Goal: Task Accomplishment & Management: Manage account settings

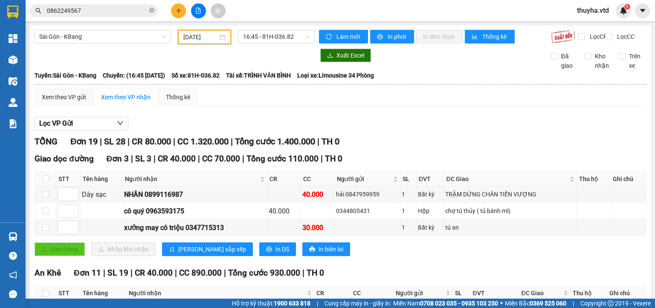
click at [200, 35] on input "[DATE]" at bounding box center [200, 36] width 34 height 9
click at [200, 41] on input "[DATE]" at bounding box center [200, 36] width 34 height 9
click at [200, 35] on input "[DATE]" at bounding box center [200, 36] width 34 height 9
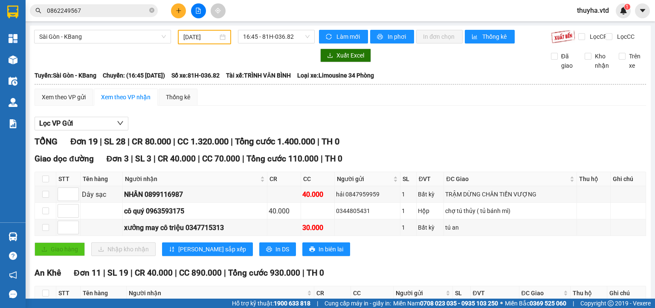
click at [218, 41] on div "[DATE]" at bounding box center [204, 36] width 42 height 9
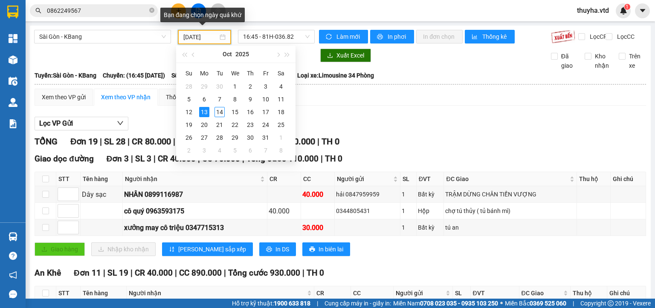
click at [197, 36] on input "[DATE]" at bounding box center [200, 36] width 34 height 9
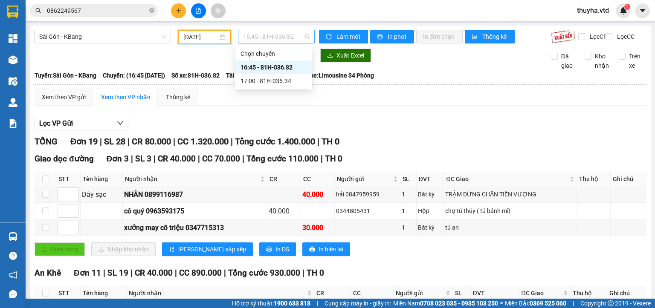
click at [293, 35] on span "16:45 - 81H-036.82" at bounding box center [276, 36] width 67 height 13
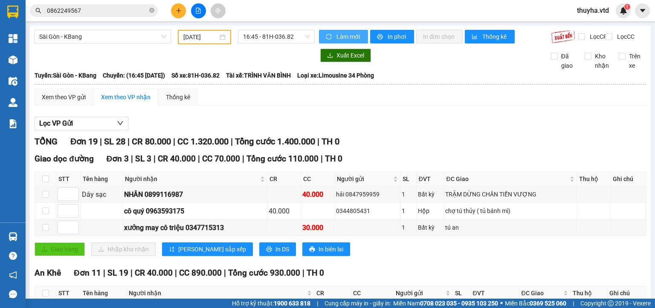
click at [339, 38] on span "Làm mới" at bounding box center [349, 36] width 25 height 9
click at [388, 36] on span "In phơi" at bounding box center [398, 36] width 20 height 9
click at [261, 39] on span "16:45 - 81H-036.82" at bounding box center [276, 36] width 67 height 13
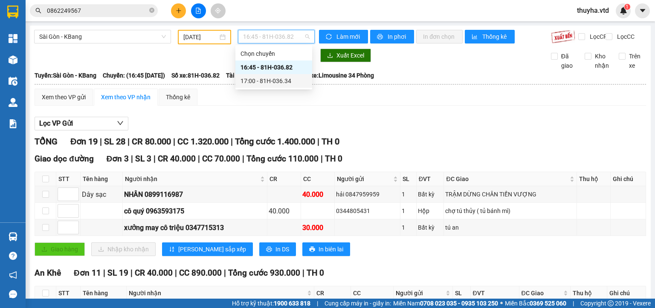
click at [274, 77] on div "17:00 - 81H-036.34" at bounding box center [274, 80] width 67 height 9
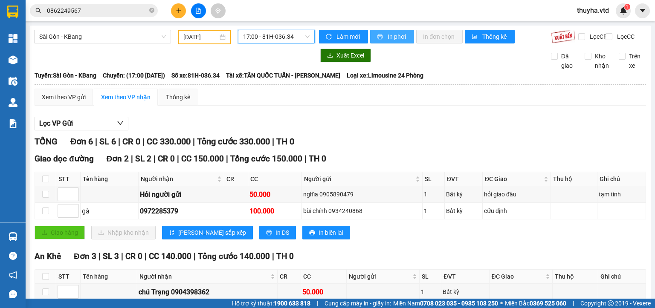
click at [388, 37] on span "In phơi" at bounding box center [398, 36] width 20 height 9
click at [279, 35] on span "17:00 - 81H-036.34" at bounding box center [276, 36] width 67 height 13
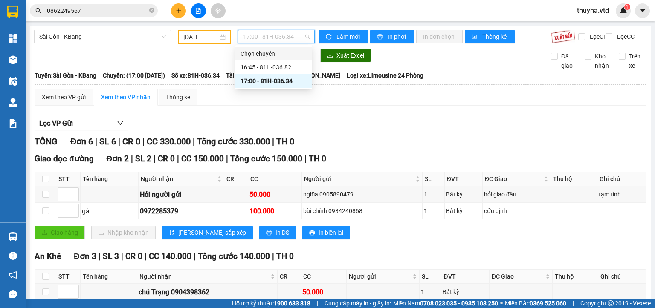
click at [210, 38] on input "[DATE]" at bounding box center [200, 36] width 34 height 9
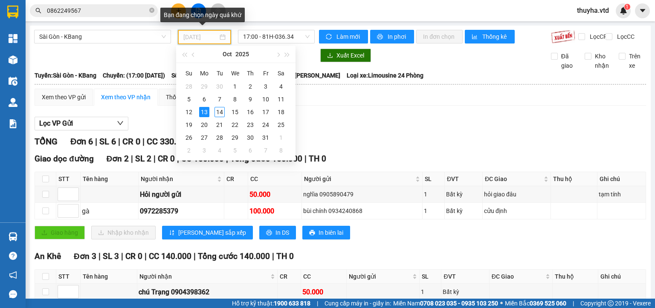
type input "[DATE]"
click at [205, 111] on div "13" at bounding box center [204, 112] width 10 height 10
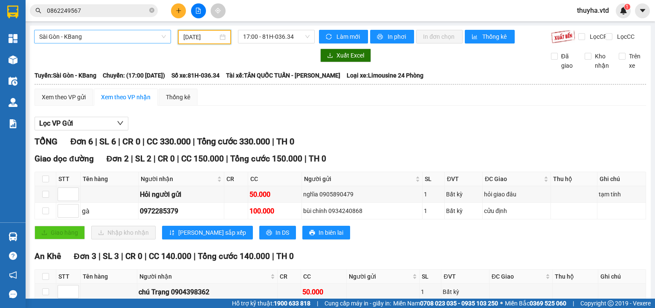
click at [62, 41] on span "Sài Gòn - KBang" at bounding box center [102, 36] width 127 height 13
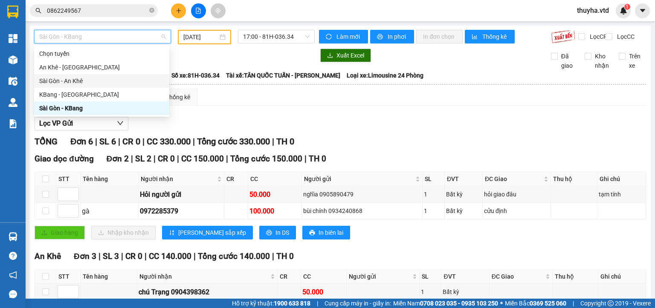
click at [62, 79] on div "Sài Gòn - An Khê" at bounding box center [101, 80] width 125 height 9
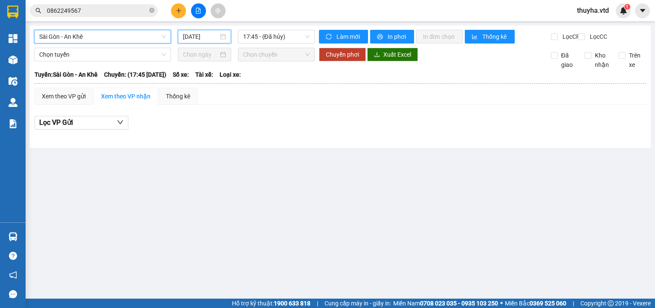
click at [190, 38] on input "[DATE]" at bounding box center [200, 36] width 35 height 9
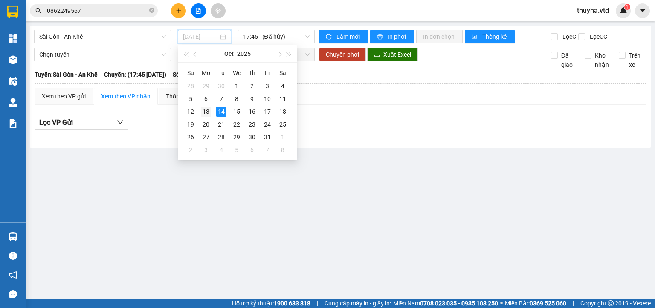
click at [205, 113] on div "13" at bounding box center [206, 112] width 10 height 10
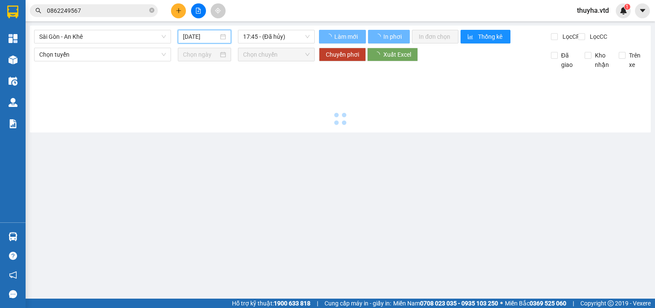
type input "[DATE]"
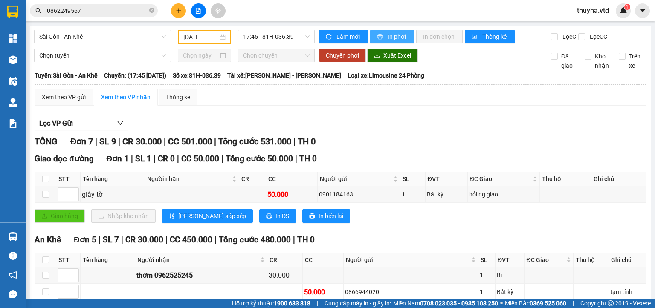
click at [396, 36] on span "In phơi" at bounding box center [398, 36] width 20 height 9
click at [177, 10] on icon "plus" at bounding box center [179, 11] width 6 height 6
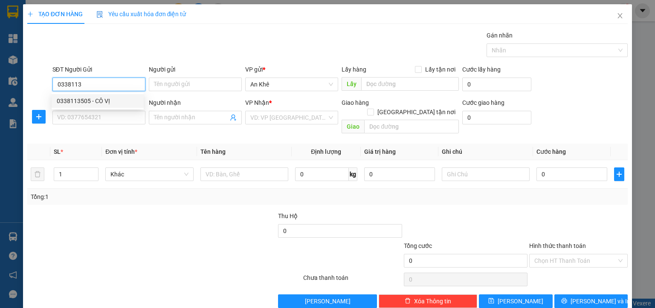
click at [97, 104] on div "0338113505 - CÔ VỊ" at bounding box center [98, 100] width 82 height 9
type input "0338113505"
type input "CÔ VỊ"
type input "0334183357"
type input "[PERSON_NAME]"
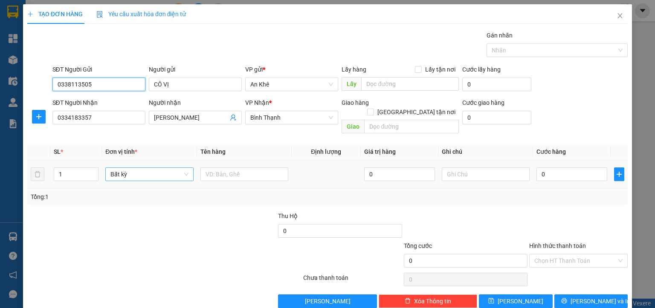
click at [134, 168] on span "Bất kỳ" at bounding box center [149, 174] width 78 height 13
type input "0338113505"
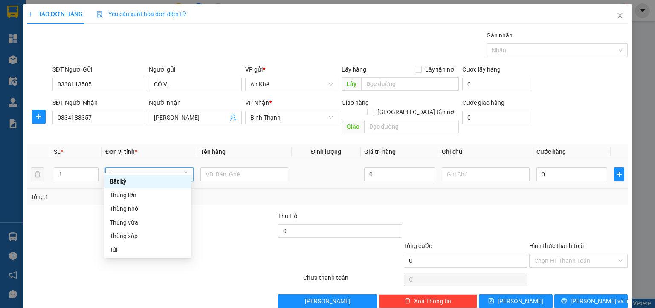
type input "th"
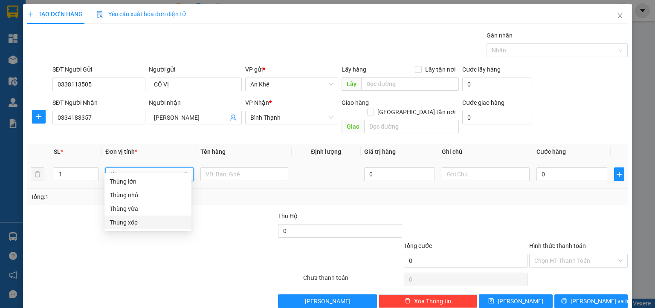
click at [135, 221] on div "Thùng xốp" at bounding box center [148, 222] width 77 height 9
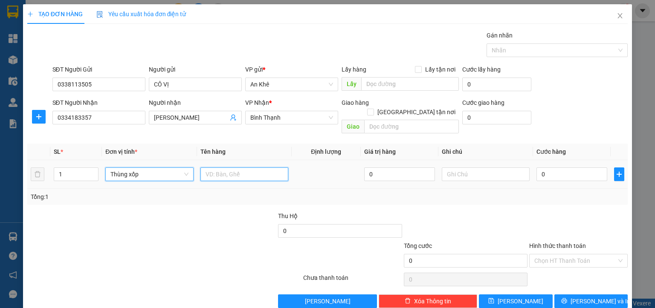
click at [212, 168] on input "text" at bounding box center [244, 175] width 88 height 14
type input "d"
type input "đồ ăn"
click at [537, 168] on input "0" at bounding box center [572, 175] width 71 height 14
type input "4"
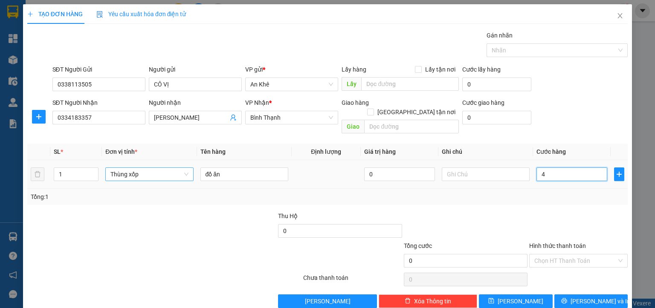
type input "4"
type input "40"
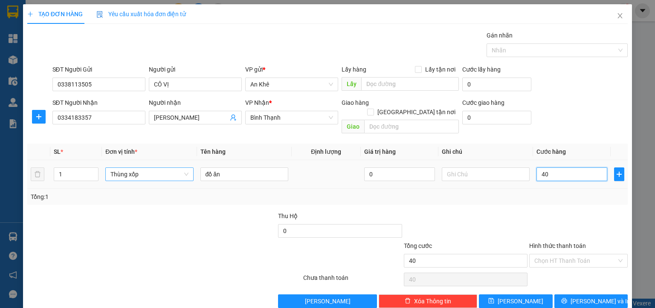
type input "400"
type input "4.000"
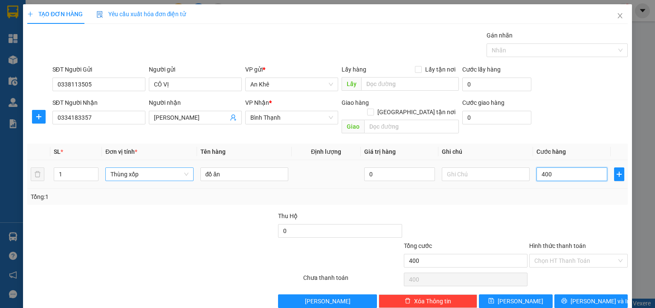
type input "4.000"
type input "40.000"
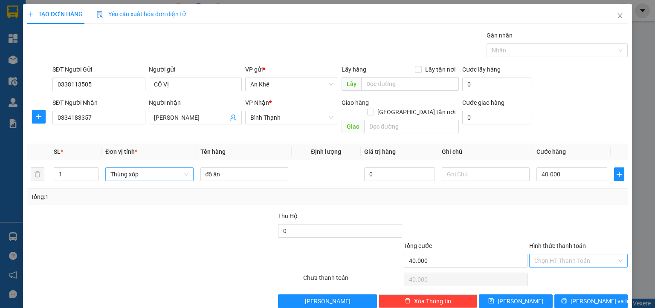
drag, startPoint x: 565, startPoint y: 250, endPoint x: 563, endPoint y: 257, distance: 7.2
click at [565, 255] on input "Hình thức thanh toán" at bounding box center [576, 261] width 82 height 13
click at [559, 265] on div "Tại văn phòng" at bounding box center [572, 267] width 87 height 9
type input "0"
click at [584, 297] on span "[PERSON_NAME] và In" at bounding box center [601, 301] width 60 height 9
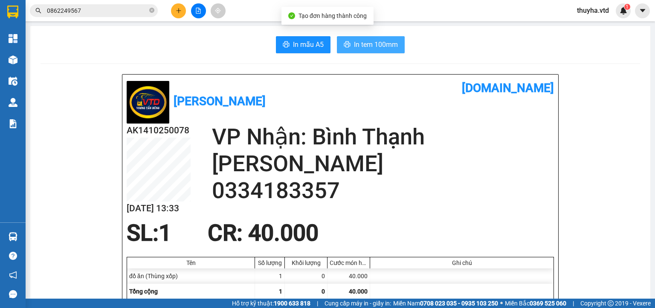
click at [388, 45] on span "In tem 100mm" at bounding box center [376, 44] width 44 height 11
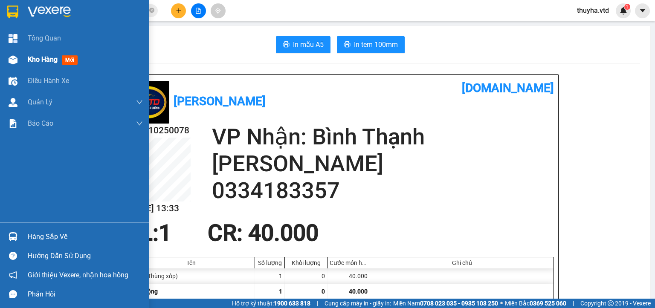
click at [41, 56] on span "Kho hàng" at bounding box center [43, 59] width 30 height 8
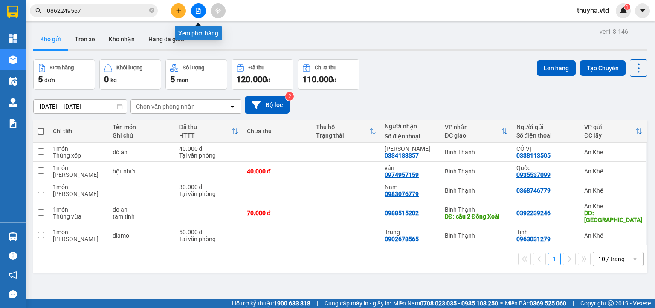
click at [196, 9] on icon "file-add" at bounding box center [198, 11] width 6 height 6
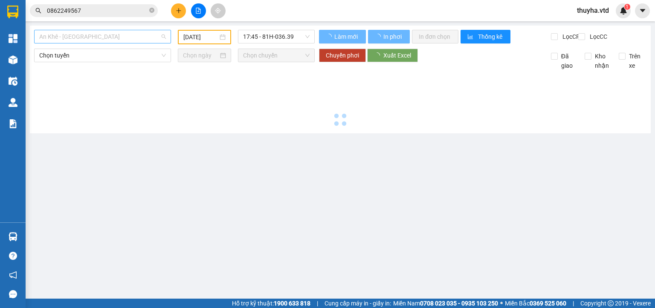
click at [47, 37] on span "An Khê - [GEOGRAPHIC_DATA]" at bounding box center [102, 36] width 127 height 13
type input "[DATE]"
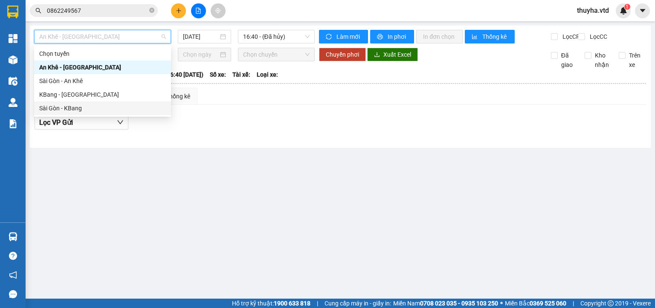
click at [61, 107] on div "Sài Gòn - KBang" at bounding box center [102, 108] width 127 height 9
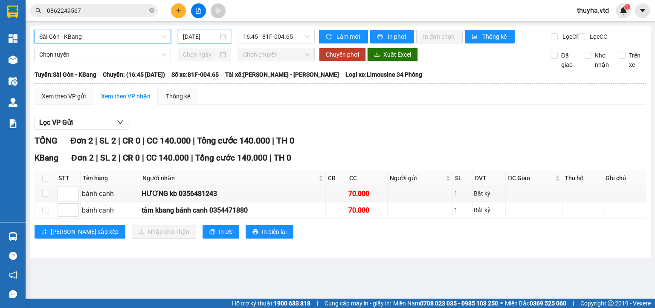
click at [198, 34] on input "[DATE]" at bounding box center [200, 36] width 35 height 9
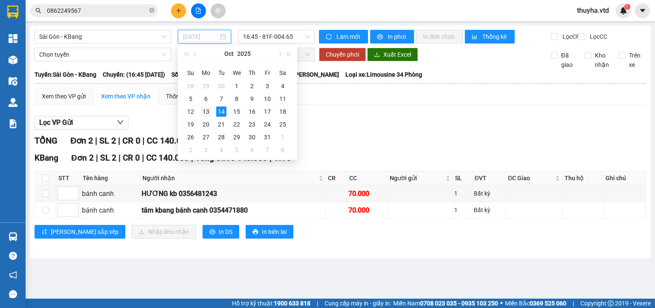
click at [208, 113] on div "13" at bounding box center [206, 112] width 10 height 10
type input "[DATE]"
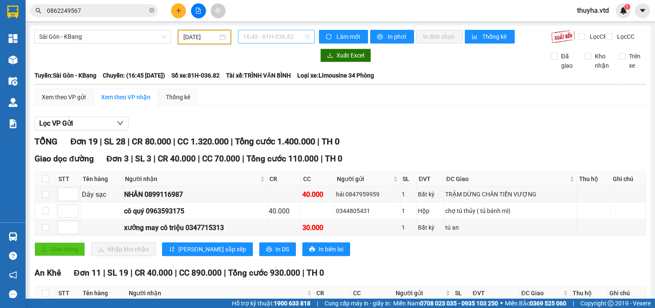
click at [270, 33] on span "16:45 - 81H-036.82" at bounding box center [276, 36] width 67 height 13
click at [270, 79] on div "17:00 - 81H-036.34" at bounding box center [274, 80] width 67 height 9
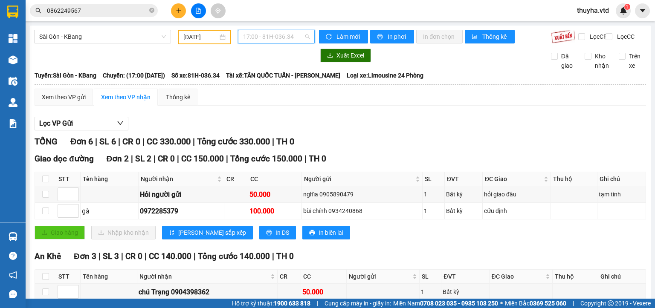
click at [273, 34] on span "17:00 - 81H-036.34" at bounding box center [276, 36] width 67 height 13
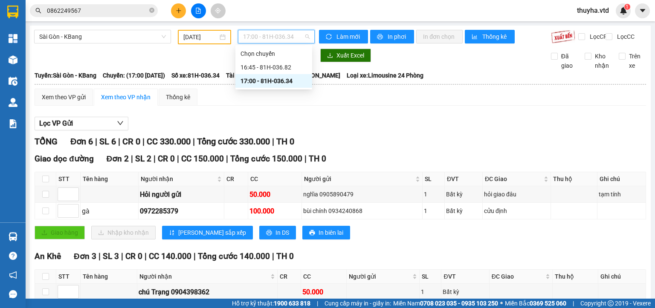
click at [191, 38] on input "[DATE]" at bounding box center [200, 36] width 34 height 9
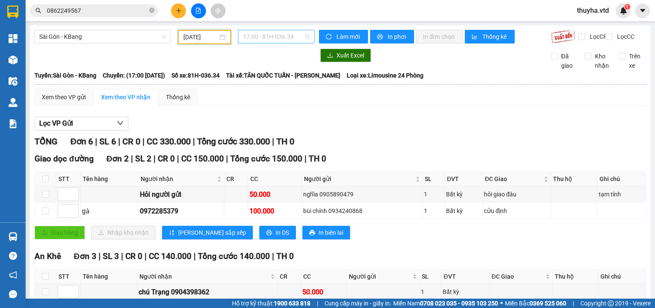
click at [267, 38] on span "17:00 - 81H-036.34" at bounding box center [276, 36] width 67 height 13
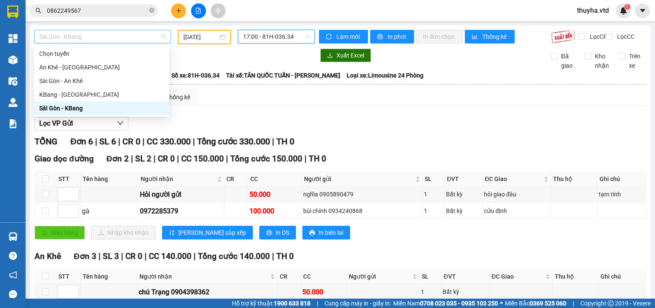
click at [59, 38] on span "Sài Gòn - KBang" at bounding box center [102, 36] width 127 height 13
click at [67, 85] on div "Sài Gòn - An Khê" at bounding box center [101, 80] width 125 height 9
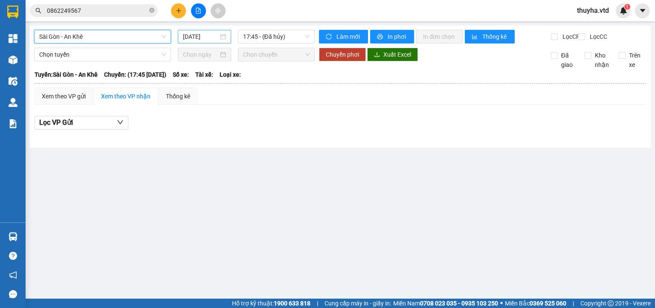
click at [200, 35] on input "[DATE]" at bounding box center [200, 36] width 35 height 9
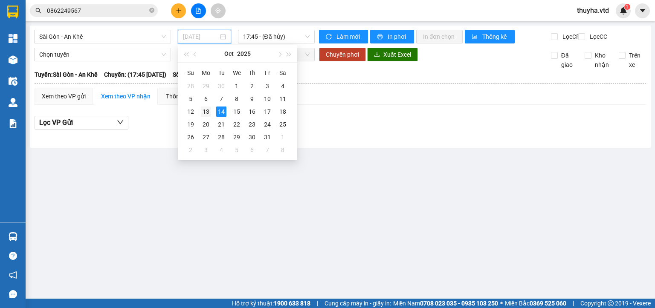
click at [203, 112] on div "13" at bounding box center [206, 112] width 10 height 10
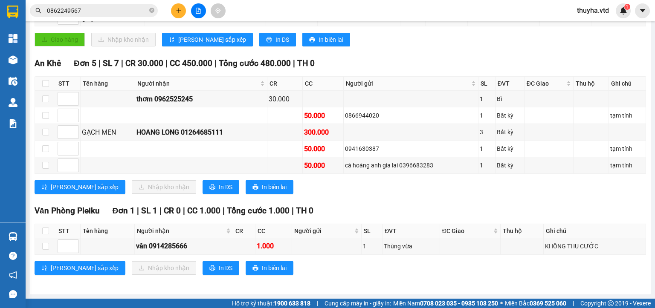
scroll to position [180, 0]
click at [400, 268] on div "[PERSON_NAME] sắp xếp Nhập kho nhận In DS In biên lai" at bounding box center [341, 268] width 612 height 14
click at [384, 202] on div "TỔNG Đơn 7 | SL 9 | CR 30.000 | CC 501.000 | Tổng cước 531.000 | TH 0 Giao dọc …" at bounding box center [341, 122] width 612 height 327
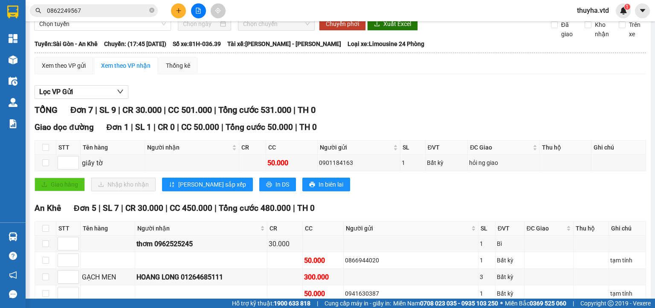
scroll to position [0, 0]
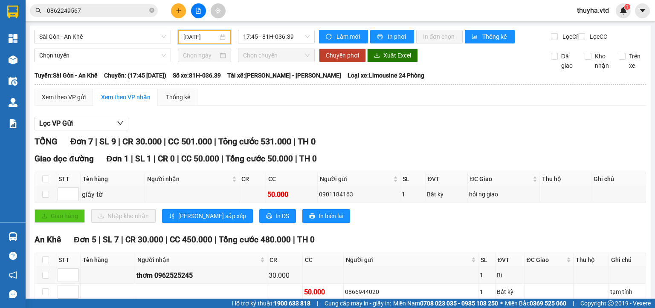
click at [206, 35] on input "[DATE]" at bounding box center [200, 36] width 34 height 9
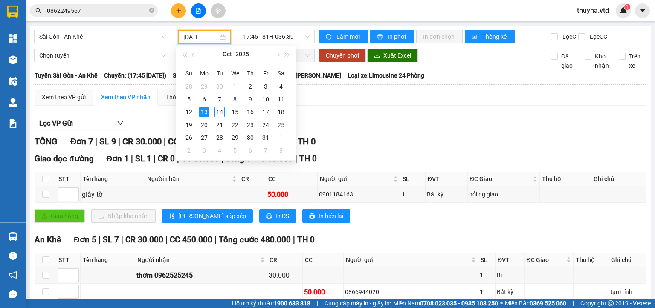
type input "[DATE]"
click at [293, 38] on span "17:45 - 81H-036.39" at bounding box center [276, 36] width 67 height 13
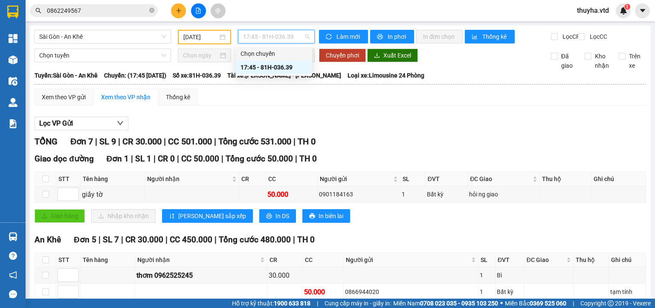
click at [193, 35] on input "[DATE]" at bounding box center [200, 36] width 34 height 9
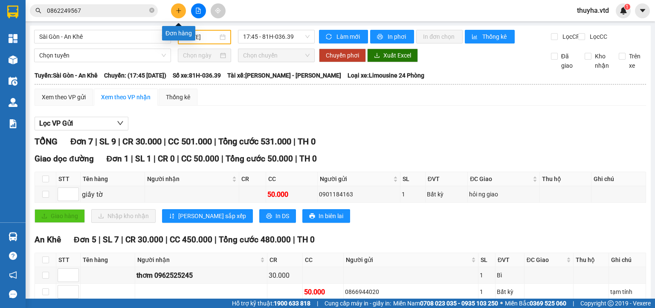
click at [178, 8] on icon "plus" at bounding box center [179, 11] width 6 height 6
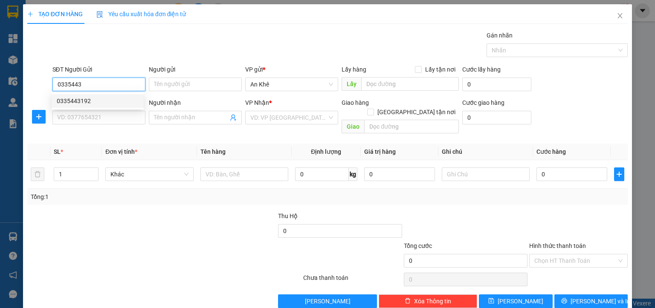
click at [99, 98] on div "0335443192" at bounding box center [98, 100] width 82 height 9
type input "0335443192"
type input "đông tr sơn"
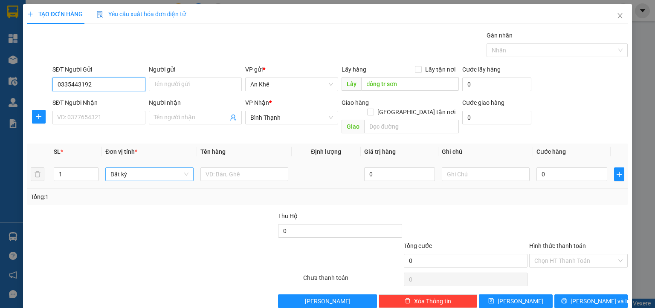
click at [126, 169] on span "Bất kỳ" at bounding box center [149, 174] width 78 height 13
type input "0335443192"
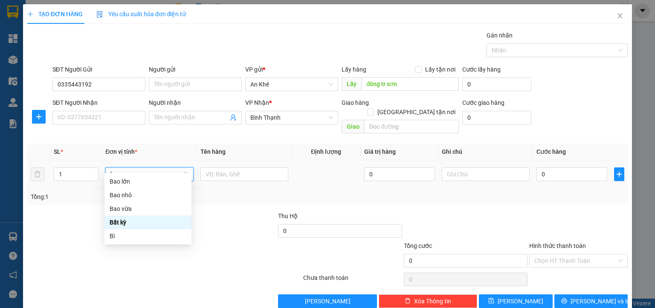
type input "ba"
click at [132, 209] on div "Bao vừa" at bounding box center [148, 208] width 77 height 9
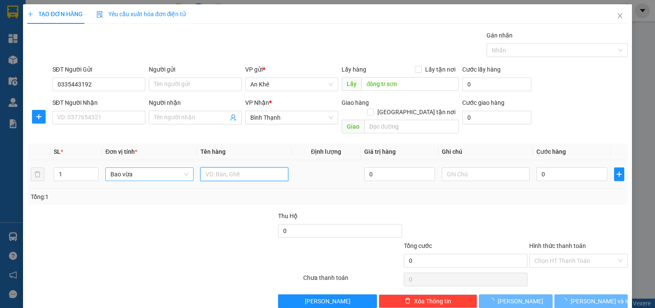
click at [215, 168] on input "text" at bounding box center [244, 175] width 88 height 14
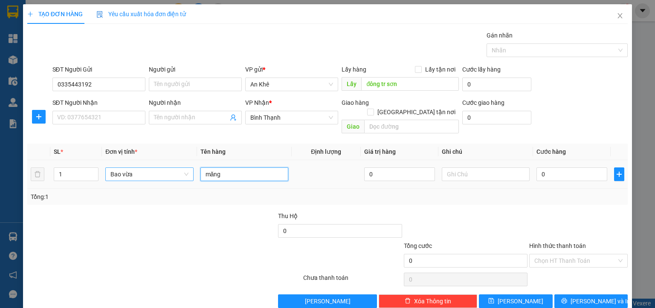
type input "măng"
click at [526, 164] on td at bounding box center [486, 174] width 95 height 29
click at [548, 168] on input "0" at bounding box center [572, 175] width 71 height 14
type input "1"
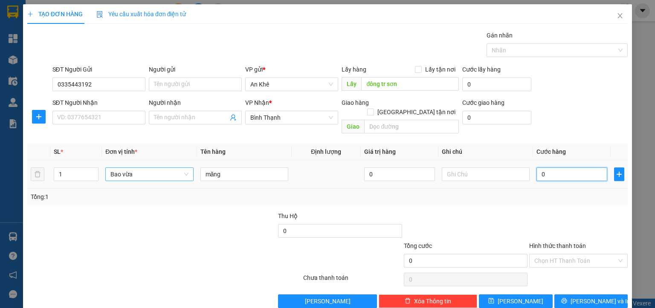
type input "1"
type input "10"
type input "100"
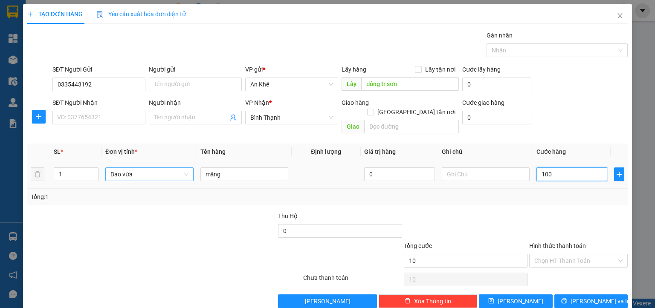
type input "100"
type input "1.000"
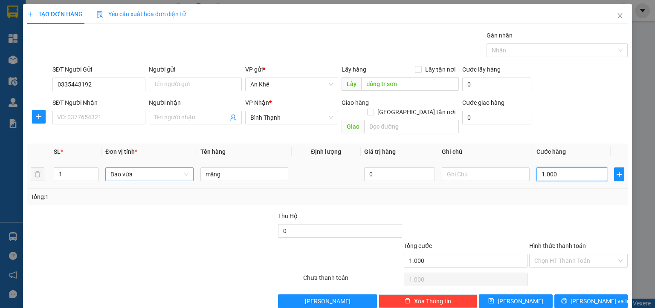
type input "10.000"
type input "100.000"
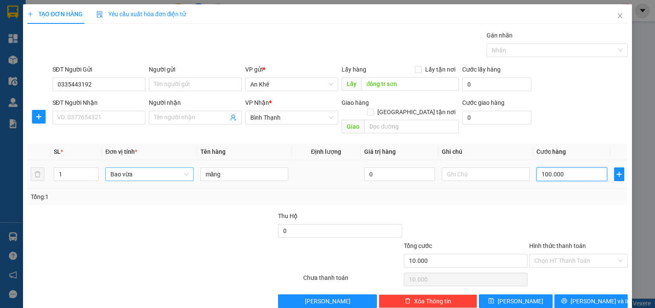
type input "100.000"
click at [530, 295] on button "[PERSON_NAME]" at bounding box center [516, 302] width 74 height 14
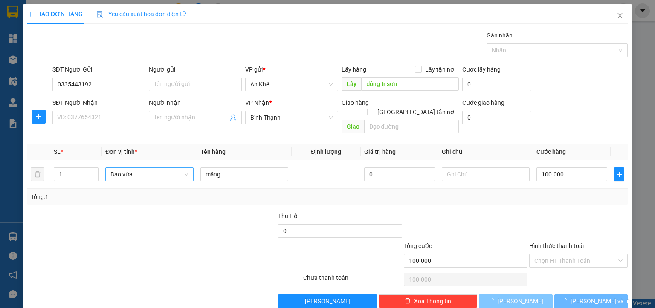
type input "0"
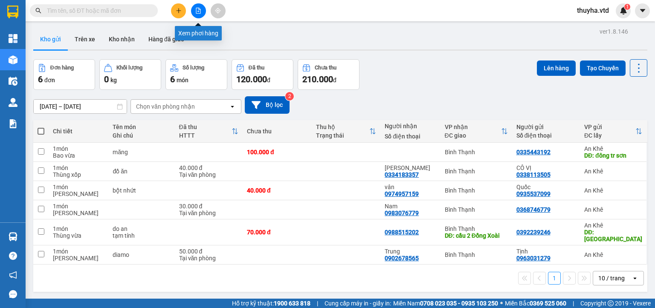
click at [198, 13] on icon "file-add" at bounding box center [198, 11] width 6 height 6
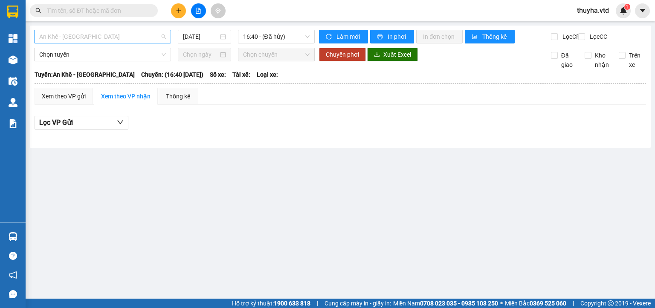
click at [96, 41] on span "An Khê - [GEOGRAPHIC_DATA]" at bounding box center [102, 36] width 127 height 13
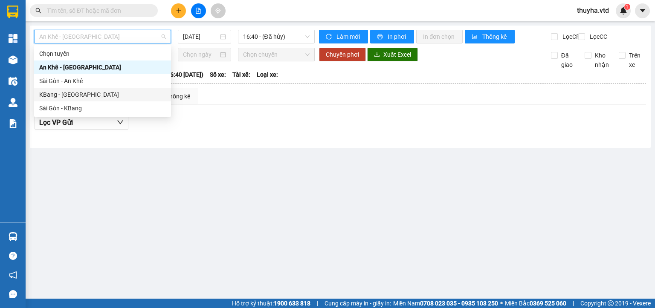
click at [70, 95] on div "KBang - [GEOGRAPHIC_DATA]" at bounding box center [102, 94] width 127 height 9
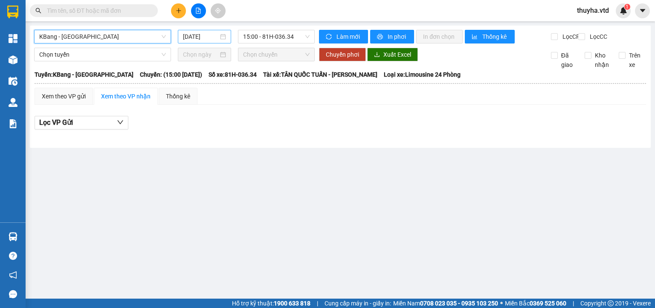
click at [193, 39] on input "[DATE]" at bounding box center [200, 36] width 35 height 9
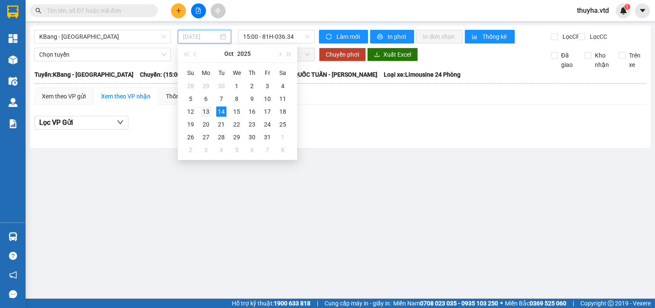
click at [209, 108] on div "13" at bounding box center [206, 112] width 10 height 10
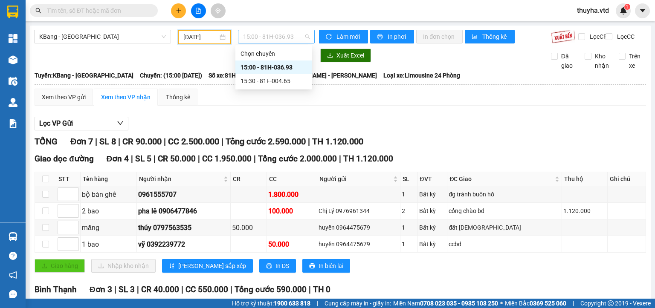
click at [254, 38] on span "15:00 - 81H-036.93" at bounding box center [276, 36] width 67 height 13
click at [264, 81] on div "15:30 - 81F-004.65" at bounding box center [274, 80] width 67 height 9
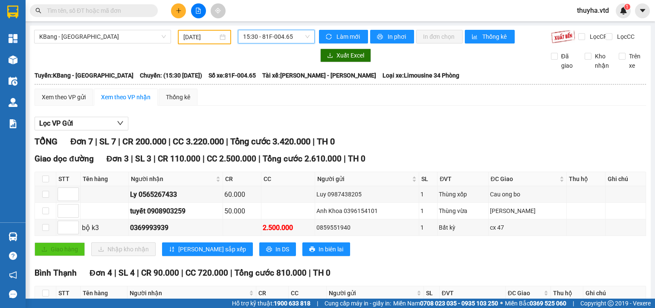
click at [185, 37] on input "[DATE]" at bounding box center [200, 36] width 34 height 9
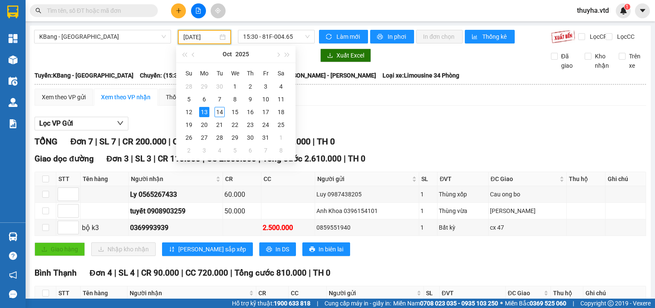
type input "[DATE]"
click at [75, 37] on span "KBang - [GEOGRAPHIC_DATA]" at bounding box center [102, 36] width 127 height 13
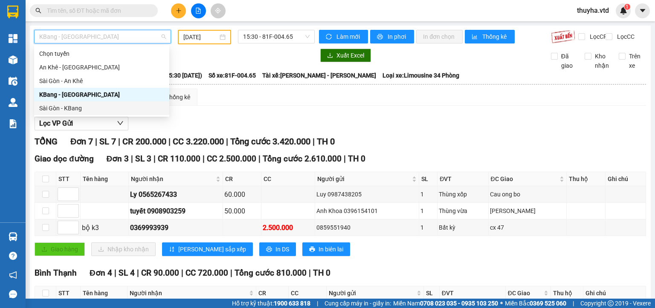
click at [64, 104] on div "Sài Gòn - KBang" at bounding box center [101, 108] width 125 height 9
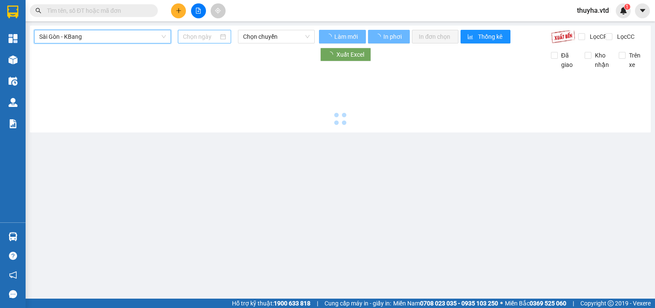
click at [201, 34] on input at bounding box center [200, 36] width 35 height 9
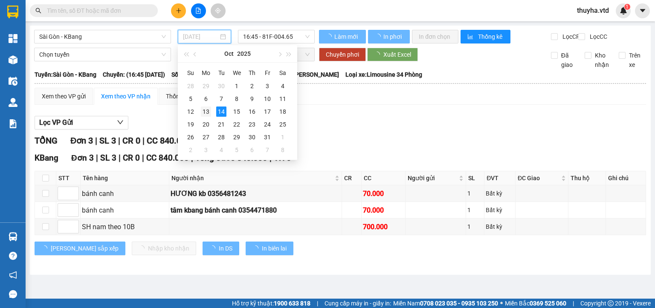
click at [206, 115] on div "13" at bounding box center [206, 112] width 10 height 10
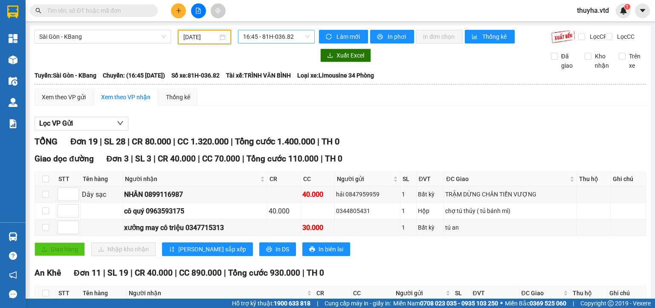
click at [270, 34] on span "16:45 - 81H-036.82" at bounding box center [276, 36] width 67 height 13
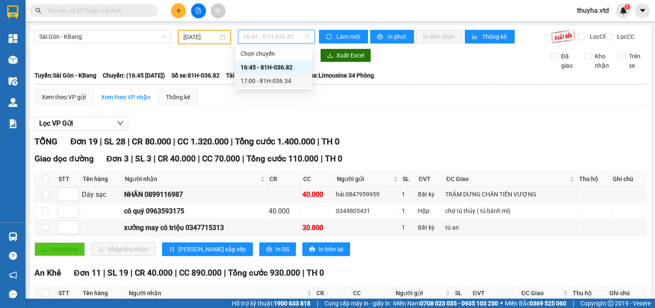
click at [278, 79] on div "17:00 - 81H-036.34" at bounding box center [274, 80] width 67 height 9
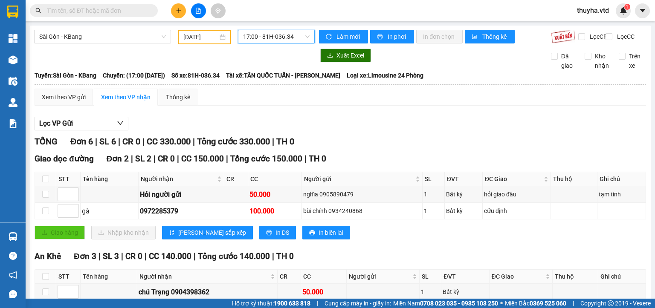
click at [258, 106] on div "Xem theo VP gửi Xem theo VP nhận Thống kê" at bounding box center [341, 97] width 612 height 17
click at [276, 35] on span "17:00 - 81H-036.34" at bounding box center [276, 36] width 67 height 13
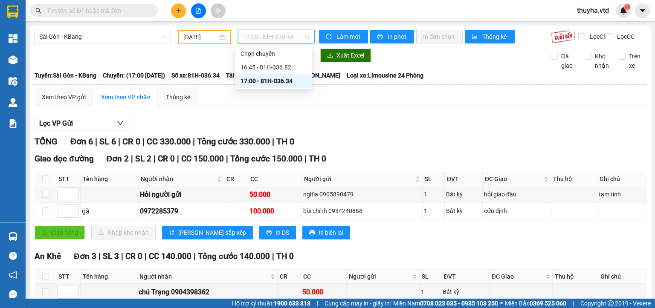
click at [202, 38] on input "[DATE]" at bounding box center [200, 36] width 34 height 9
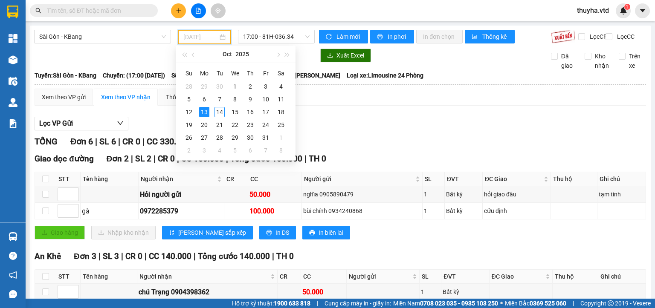
click at [203, 113] on div "13" at bounding box center [204, 112] width 10 height 10
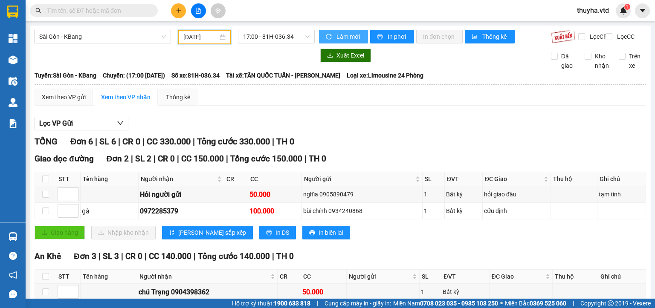
click at [338, 37] on span "Làm mới" at bounding box center [349, 36] width 25 height 9
click at [371, 145] on div "TỔNG Đơn 6 | SL 6 | CR 0 | CC 330.000 | Tổng cước 330.000 | TH 0" at bounding box center [341, 141] width 612 height 13
click at [195, 36] on input "[DATE]" at bounding box center [200, 36] width 34 height 9
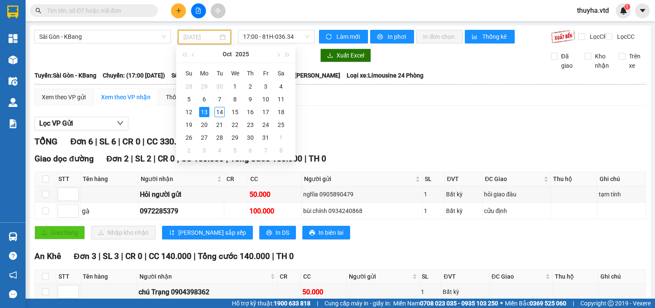
click at [205, 112] on div "13" at bounding box center [204, 112] width 10 height 10
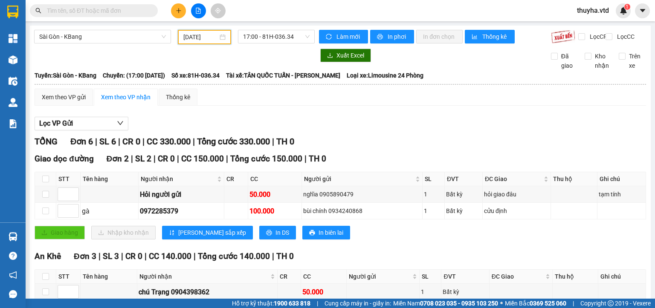
click at [192, 39] on input "[DATE]" at bounding box center [200, 36] width 34 height 9
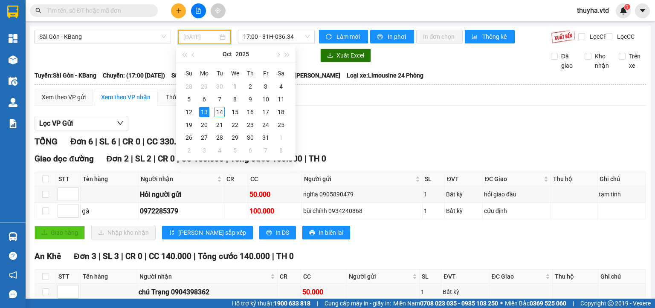
type input "[DATE]"
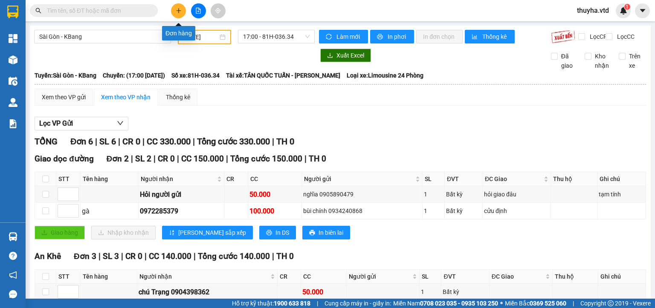
click at [180, 8] on icon "plus" at bounding box center [179, 11] width 6 height 6
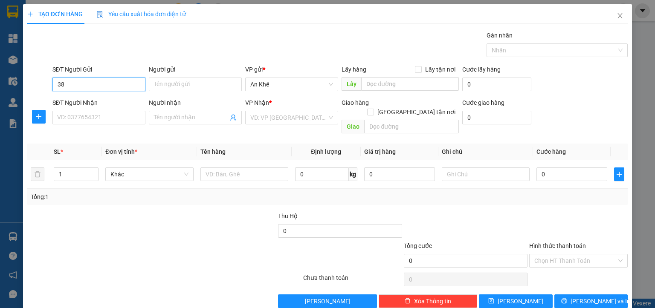
type input "3"
click at [94, 103] on div "0385675379 - vân" at bounding box center [98, 100] width 82 height 9
type input "0385675379"
type input "vân"
type input "0879912664"
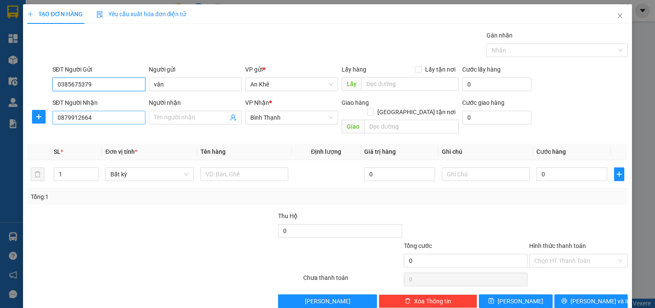
type input "0385675379"
click at [90, 114] on input "0879912664" at bounding box center [98, 118] width 93 height 14
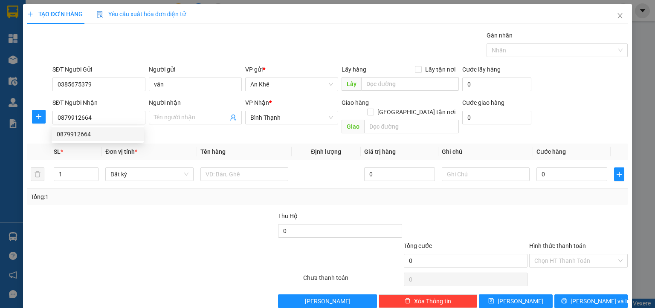
click at [118, 212] on div at bounding box center [88, 227] width 125 height 30
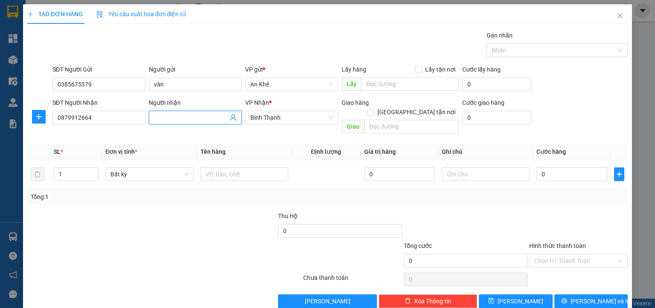
click at [166, 113] on input "Người nhận" at bounding box center [191, 117] width 74 height 9
type input "Tuấn Ngọc"
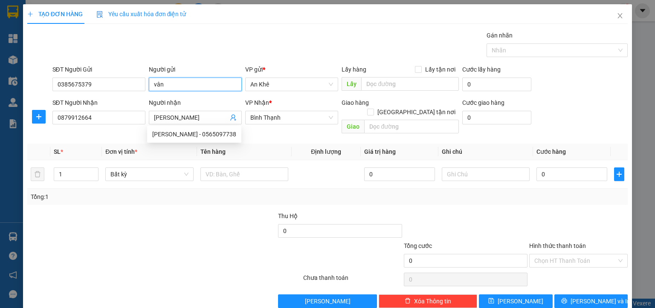
click at [152, 87] on input "vân" at bounding box center [195, 85] width 93 height 14
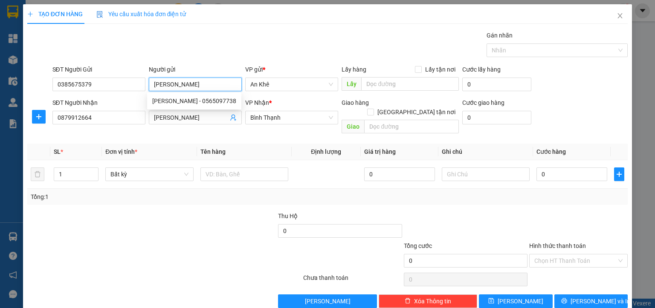
type input "Vân"
click at [141, 214] on div at bounding box center [88, 227] width 125 height 30
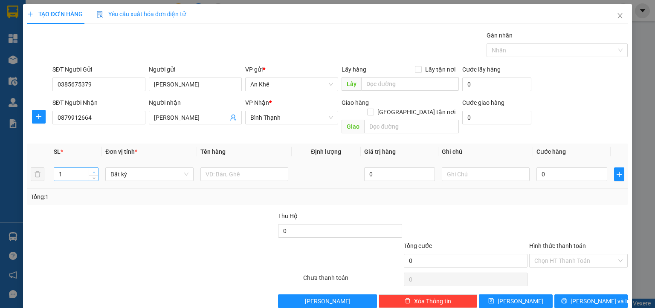
type input "2"
click at [94, 168] on span "Increase Value" at bounding box center [93, 172] width 9 height 8
click at [128, 168] on span "Bất kỳ" at bounding box center [149, 174] width 78 height 13
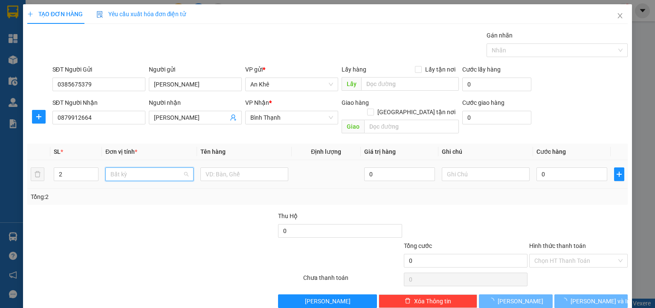
type input "m"
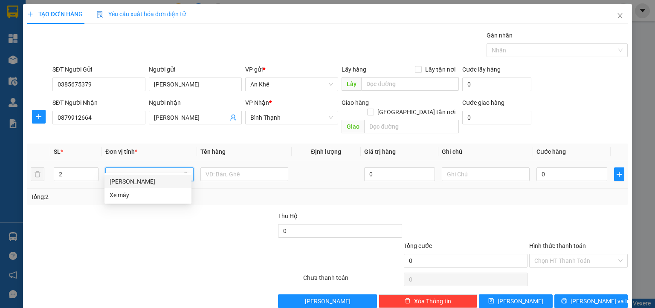
click at [116, 182] on div "[PERSON_NAME]" at bounding box center [148, 181] width 77 height 9
click at [206, 168] on input "text" at bounding box center [246, 175] width 87 height 14
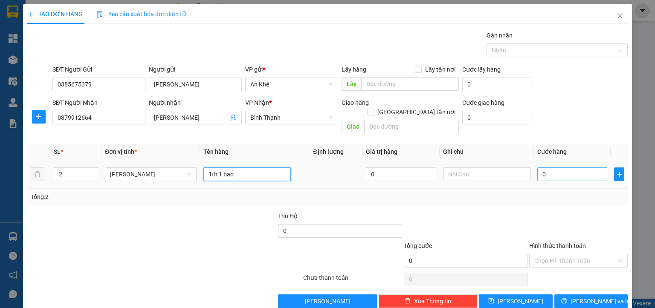
type input "1th 1 bao"
click at [545, 168] on input "0" at bounding box center [572, 175] width 70 height 14
type input "9"
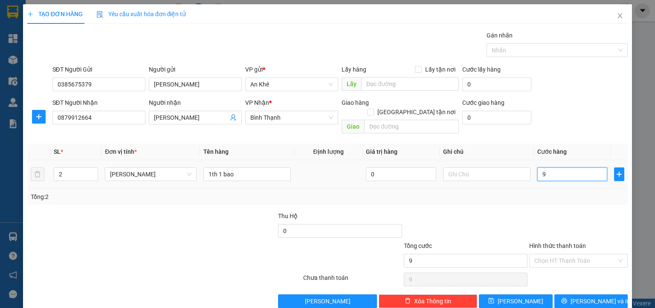
type input "90"
type input "900"
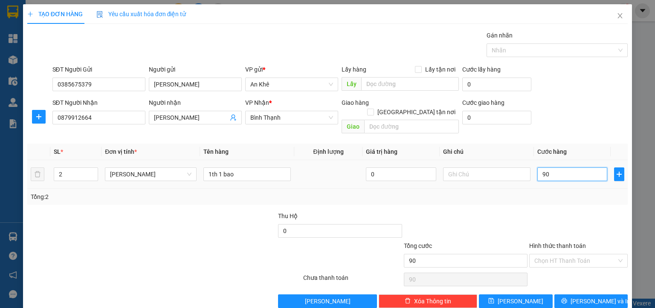
type input "900"
type input "9.000"
type input "90.000"
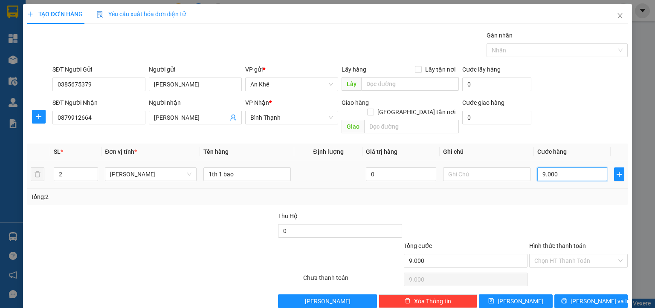
type input "90.000"
click at [558, 255] on input "Hình thức thanh toán" at bounding box center [576, 261] width 82 height 13
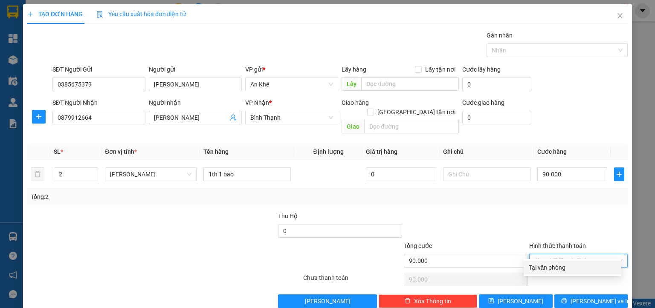
click at [557, 264] on div "Tại văn phòng" at bounding box center [572, 267] width 87 height 9
type input "0"
click at [587, 297] on span "[PERSON_NAME] và In" at bounding box center [601, 301] width 60 height 9
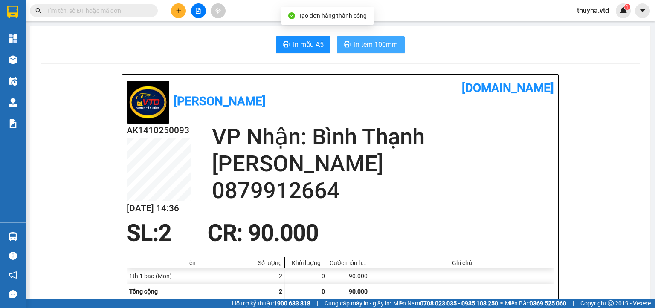
click at [354, 43] on span "In tem 100mm" at bounding box center [376, 44] width 44 height 11
click at [184, 12] on button at bounding box center [178, 10] width 15 height 15
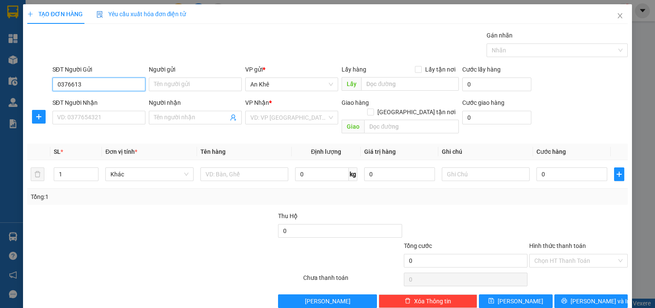
click at [76, 87] on input "0376613" at bounding box center [98, 85] width 93 height 14
click at [105, 102] on div "0376612359 - thanh" at bounding box center [98, 100] width 82 height 9
type input "0376612359"
type input "thanh"
type input "0334444208"
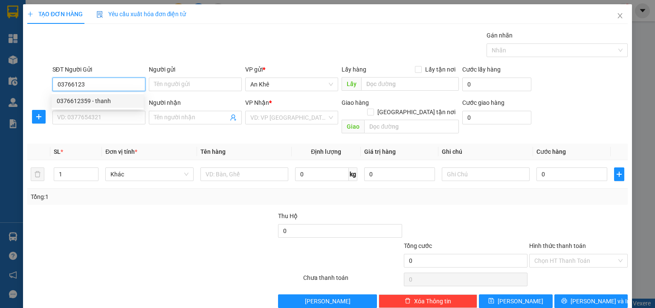
type input "Oanh"
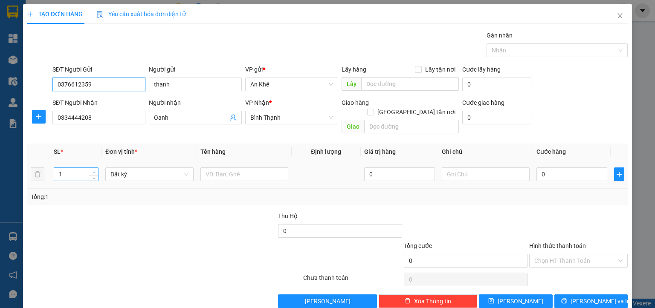
type input "0376612359"
type input "2"
click at [94, 171] on icon "up" at bounding box center [94, 172] width 3 height 3
click at [120, 168] on span "Bất kỳ" at bounding box center [149, 174] width 78 height 13
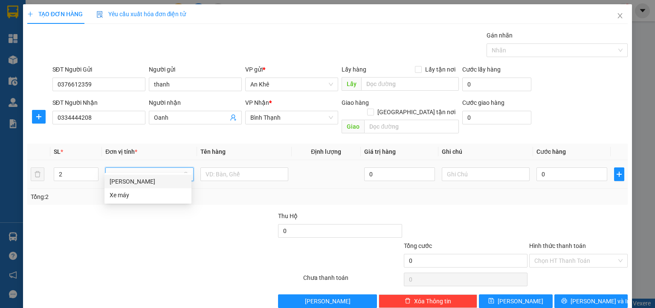
type input "m"
click at [119, 182] on div "[PERSON_NAME]" at bounding box center [148, 181] width 77 height 9
click at [225, 168] on input "text" at bounding box center [246, 175] width 87 height 14
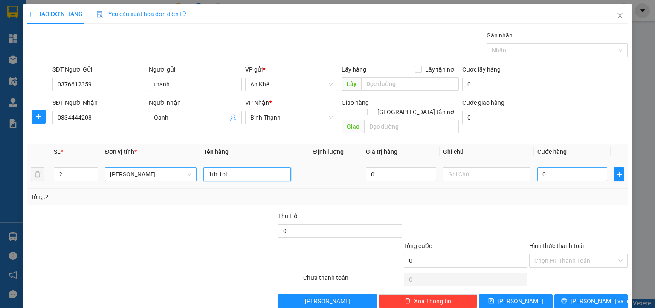
type input "1th 1bi"
click at [542, 168] on input "0" at bounding box center [572, 175] width 70 height 14
type input "7"
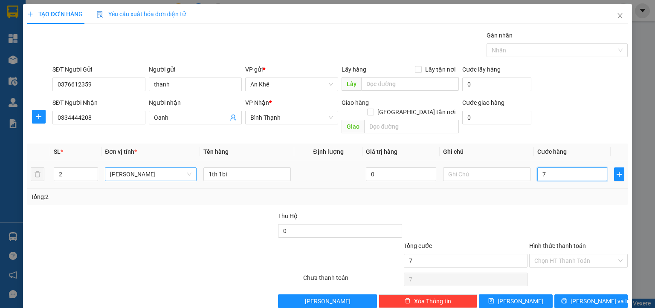
type input "70"
type input "700"
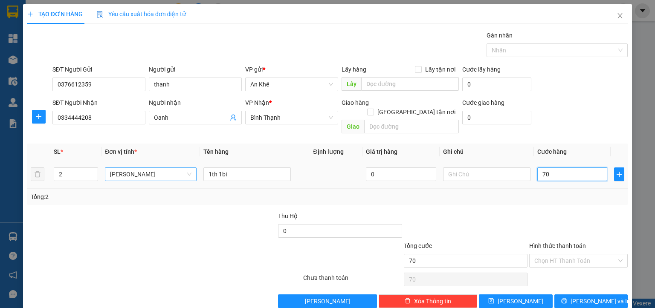
type input "700"
type input "7.000"
type input "70.000"
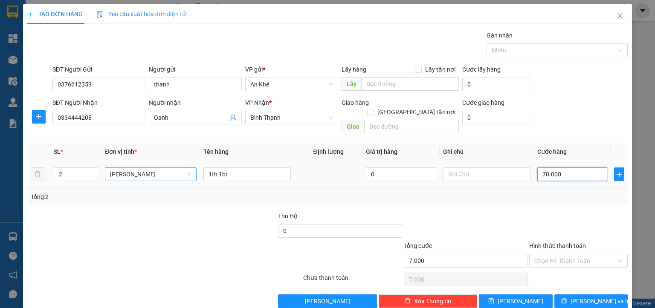
type input "70.000"
click at [584, 297] on span "[PERSON_NAME] và In" at bounding box center [601, 301] width 60 height 9
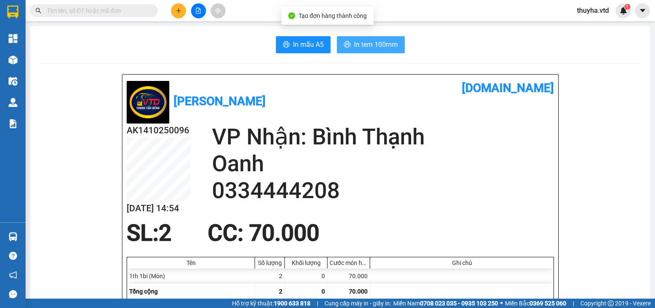
click at [372, 39] on span "In tem 100mm" at bounding box center [376, 44] width 44 height 11
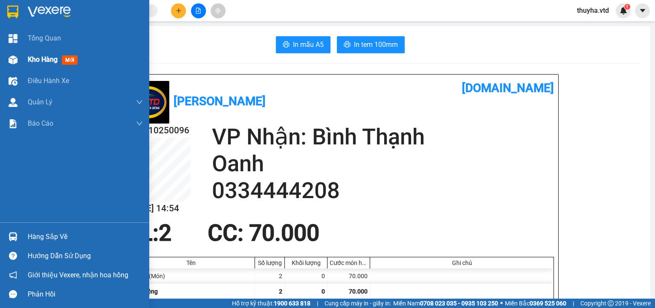
click at [35, 57] on span "Kho hàng" at bounding box center [43, 59] width 30 height 8
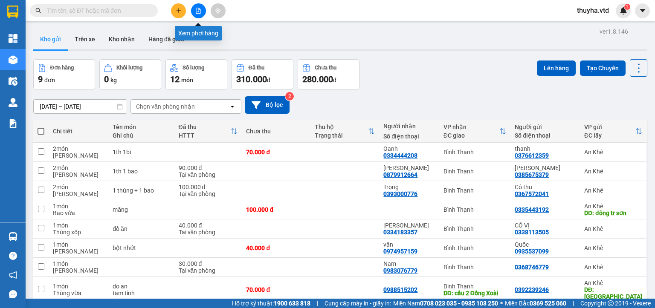
click at [198, 9] on icon "file-add" at bounding box center [198, 11] width 6 height 6
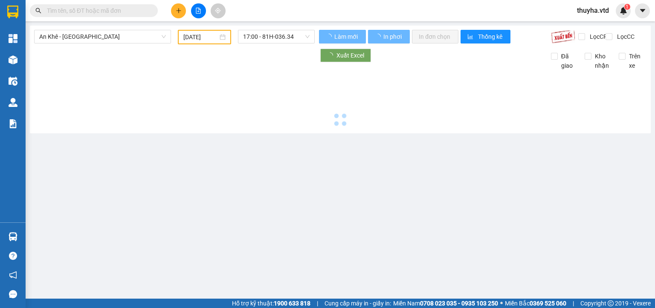
type input "[DATE]"
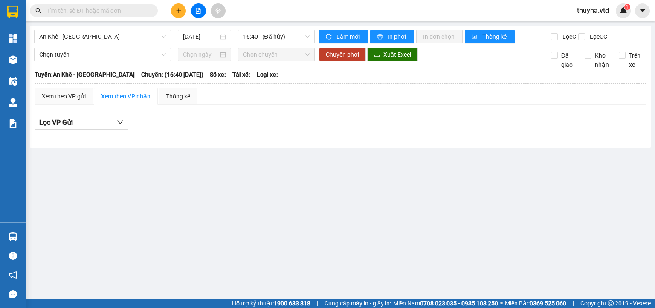
click at [180, 13] on icon "plus" at bounding box center [179, 11] width 6 height 6
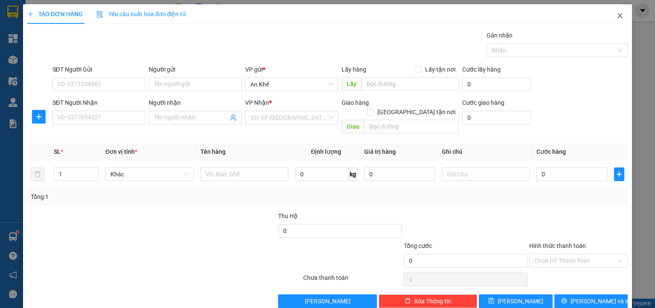
click at [608, 17] on span "Close" at bounding box center [620, 16] width 24 height 24
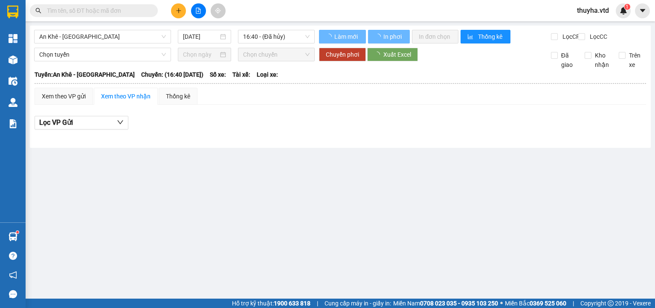
click at [84, 11] on input "text" at bounding box center [97, 10] width 101 height 9
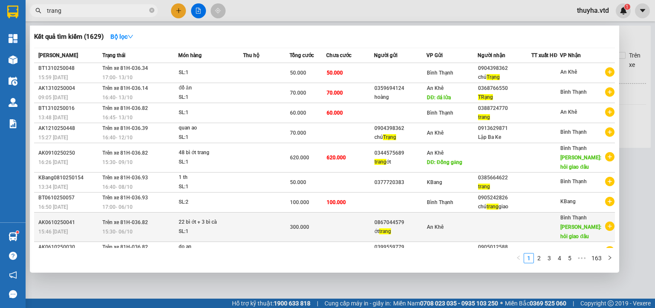
type input "trang"
click at [391, 229] on span "trang" at bounding box center [385, 232] width 12 height 6
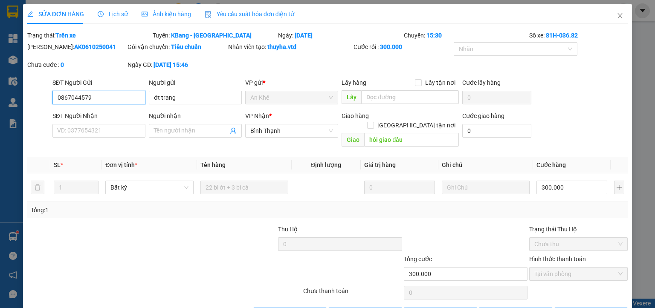
click at [73, 99] on input "0867044579" at bounding box center [98, 98] width 93 height 14
drag, startPoint x: 73, startPoint y: 99, endPoint x: 77, endPoint y: 102, distance: 4.6
click at [619, 19] on span "Close" at bounding box center [620, 16] width 24 height 24
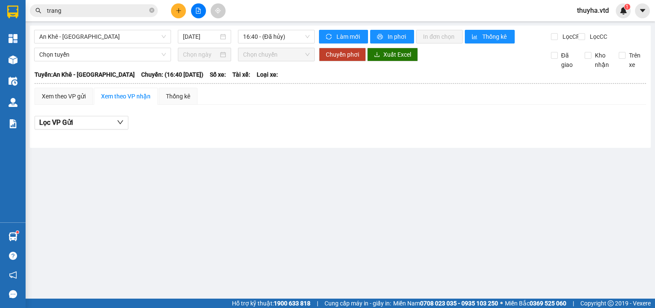
click at [177, 10] on icon "plus" at bounding box center [179, 11] width 6 height 6
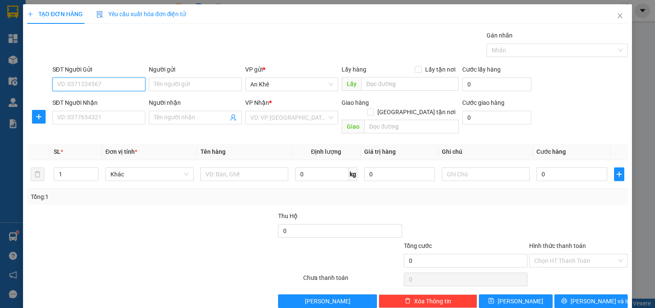
paste input "0867044579"
type input "0867044579"
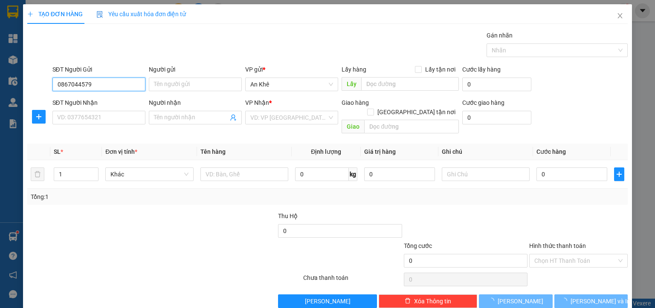
click at [103, 86] on input "0867044579" at bounding box center [98, 85] width 93 height 14
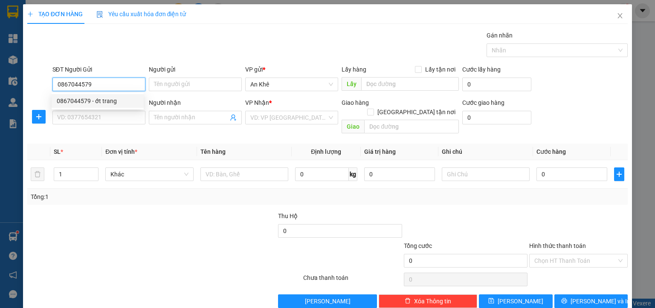
click at [102, 102] on div "0867044579 - ớt trang" at bounding box center [98, 100] width 82 height 9
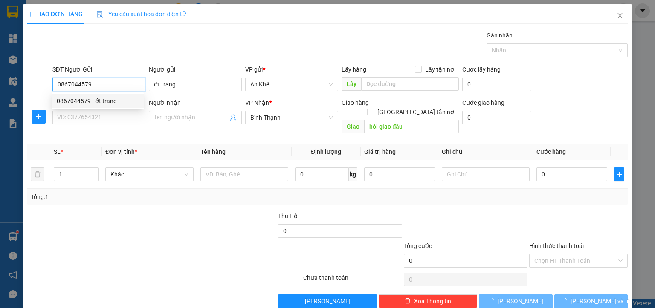
type input "ớt trang"
type input "hỏi giao đâu"
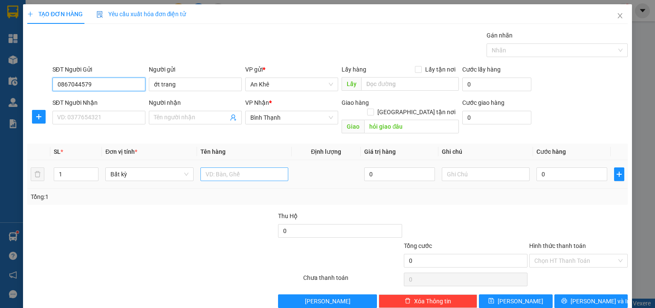
type input "0867044579"
click at [232, 168] on input "text" at bounding box center [244, 175] width 88 height 14
type input "34 bì ớt trang"
click at [560, 168] on input "0" at bounding box center [572, 175] width 71 height 14
type input "4"
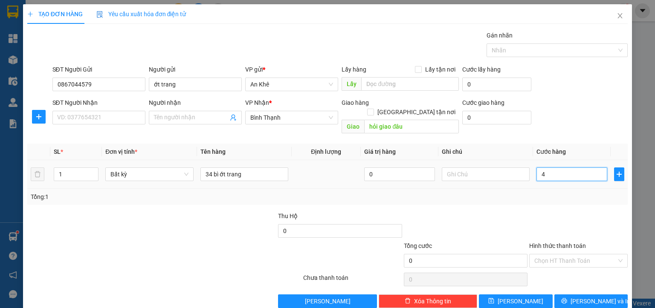
type input "4"
type input "40"
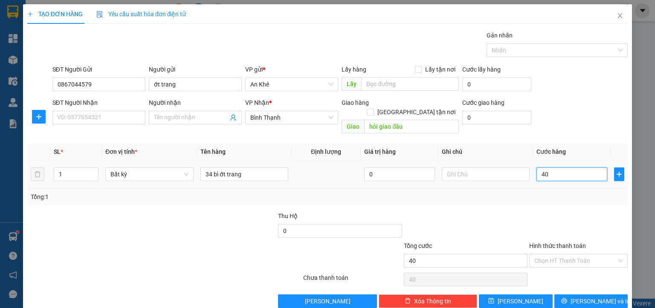
type input "400"
type input "4.000"
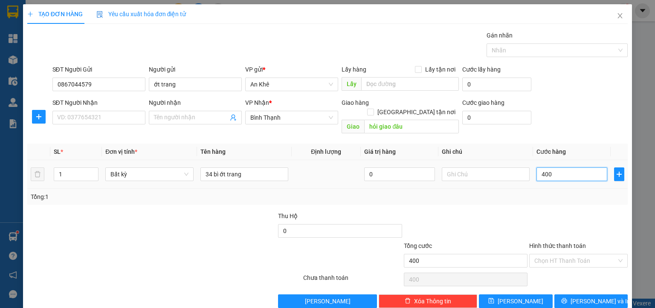
type input "4.000"
type input "40.000"
type input "400.000"
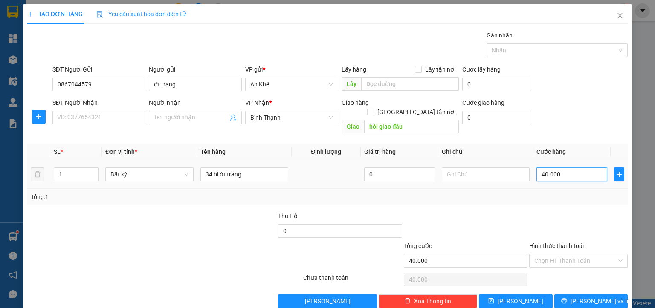
type input "400.000"
click at [517, 297] on span "[PERSON_NAME]" at bounding box center [521, 301] width 46 height 9
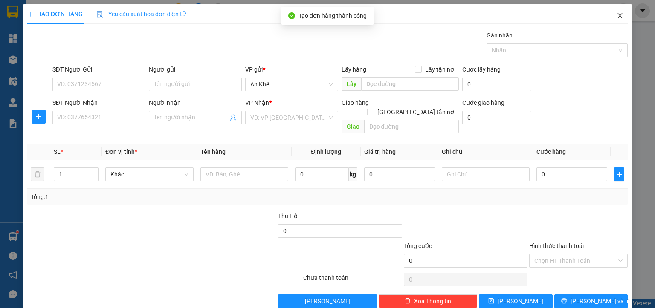
click at [617, 19] on icon "close" at bounding box center [620, 15] width 7 height 7
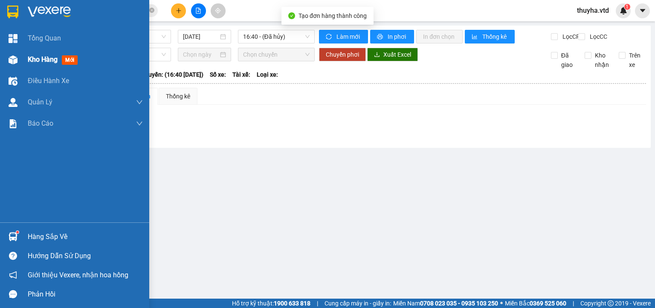
click at [26, 59] on div "Kho hàng mới" at bounding box center [74, 59] width 149 height 21
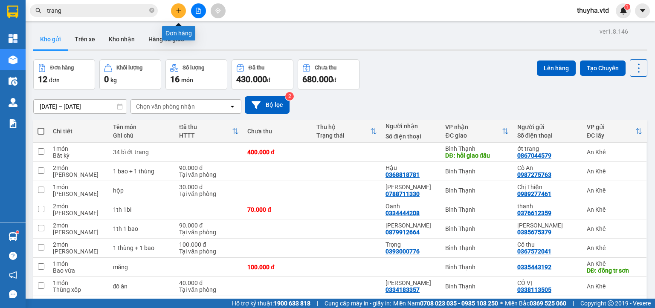
click at [177, 10] on icon "plus" at bounding box center [179, 11] width 6 height 6
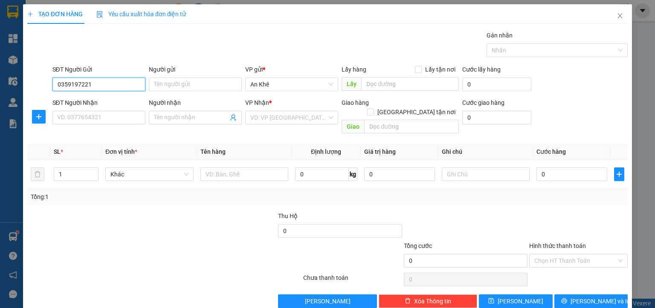
click at [67, 88] on input "0359197221" at bounding box center [98, 85] width 93 height 14
click at [76, 88] on input "0359197221" at bounding box center [98, 85] width 93 height 14
click at [94, 86] on input "0359197221" at bounding box center [98, 85] width 93 height 14
type input "0359197221"
click at [153, 86] on input "Người gửi" at bounding box center [195, 85] width 93 height 14
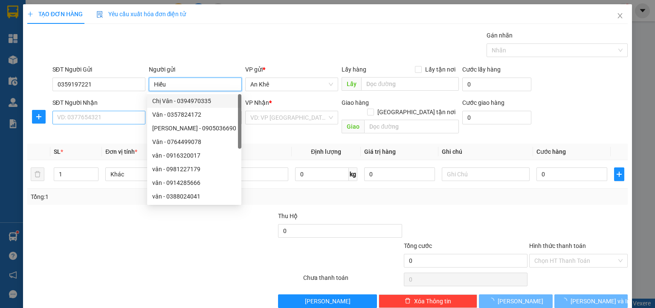
type input "Hiếu"
click at [107, 120] on input "SĐT Người Nhận" at bounding box center [98, 118] width 93 height 14
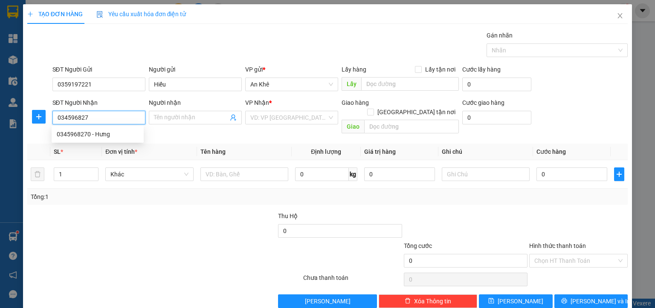
type input "0345968270"
click at [101, 134] on div "0345968270 - Hưng" at bounding box center [98, 134] width 82 height 9
type input "Hưng"
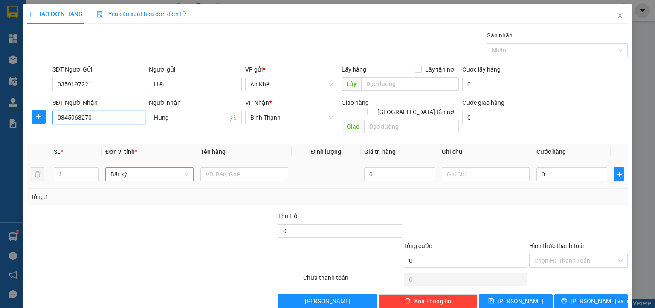
click at [148, 168] on span "Bất kỳ" at bounding box center [149, 174] width 78 height 13
type input "0345968270"
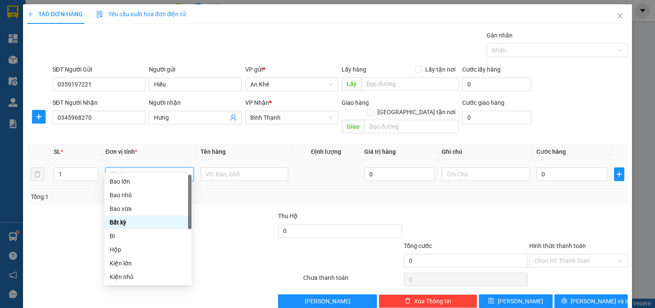
type input "m"
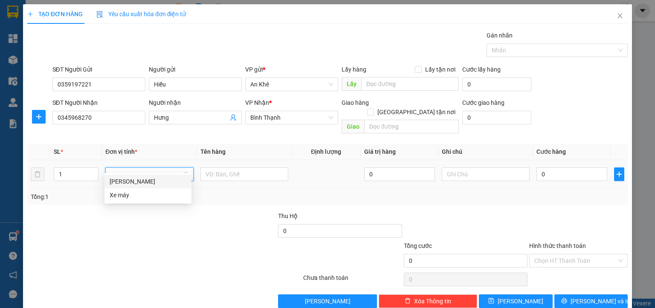
click at [122, 182] on div "[PERSON_NAME]" at bounding box center [148, 181] width 77 height 9
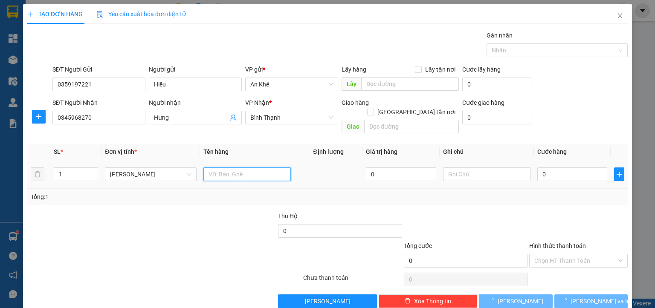
click at [224, 168] on input "text" at bounding box center [246, 175] width 87 height 14
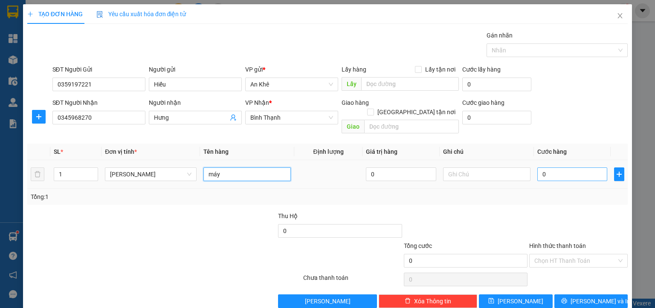
type input "máy"
click at [552, 168] on input "0" at bounding box center [572, 175] width 70 height 14
type input "5"
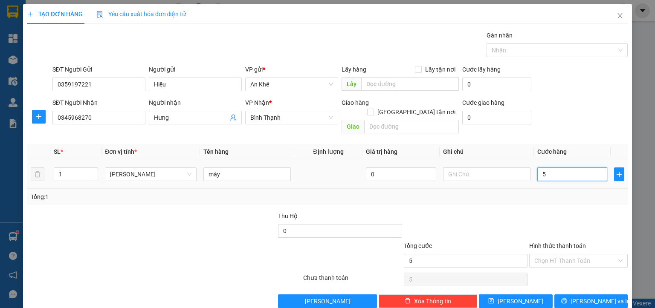
type input "50"
type input "500"
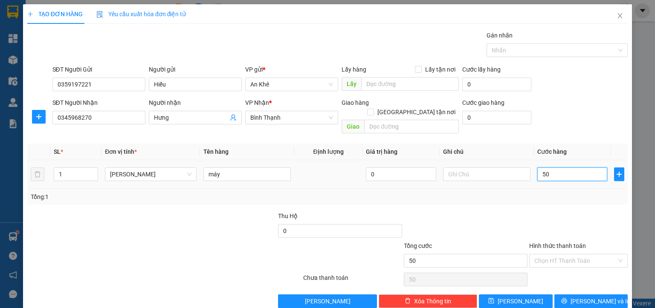
type input "500"
type input "5.000"
type input "50.000"
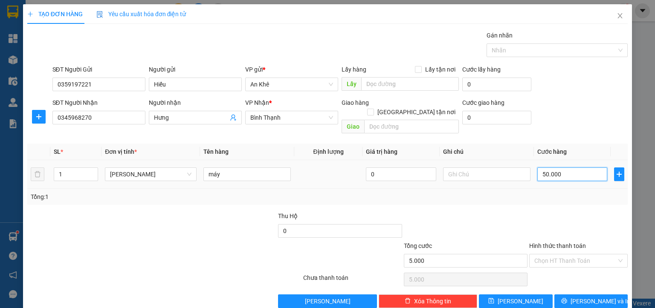
type input "50.000"
click at [593, 297] on span "[PERSON_NAME] và In" at bounding box center [601, 301] width 60 height 9
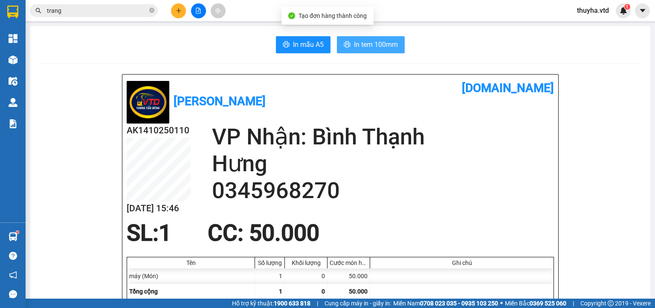
click at [363, 46] on span "In tem 100mm" at bounding box center [376, 44] width 44 height 11
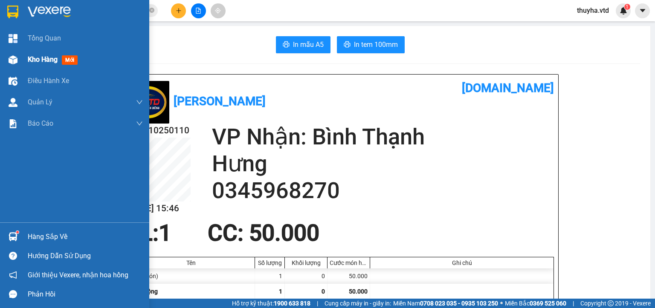
click at [15, 60] on img at bounding box center [13, 59] width 9 height 9
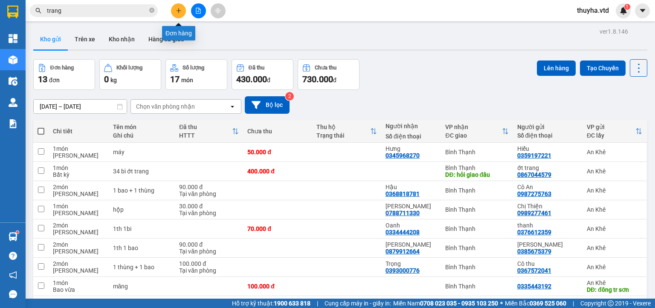
click at [176, 13] on icon "plus" at bounding box center [179, 11] width 6 height 6
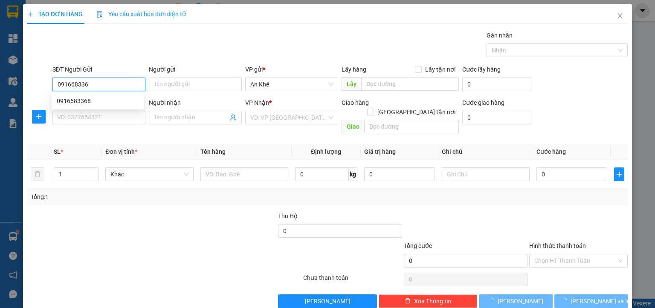
type input "0916683368"
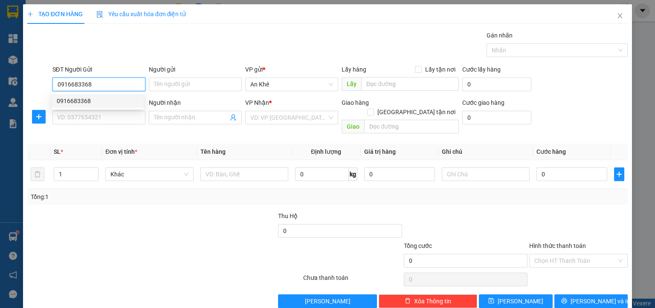
click at [81, 103] on div "0916683368" at bounding box center [98, 100] width 82 height 9
type input "0916683368"
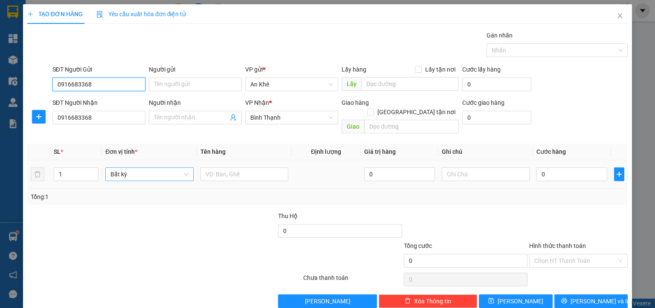
click at [111, 168] on span "Bất kỳ" at bounding box center [149, 174] width 78 height 13
type input "0916683368"
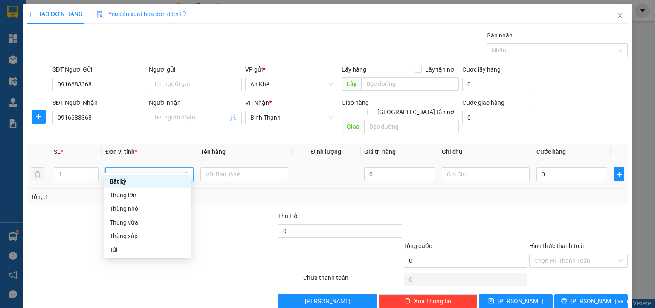
type input "th"
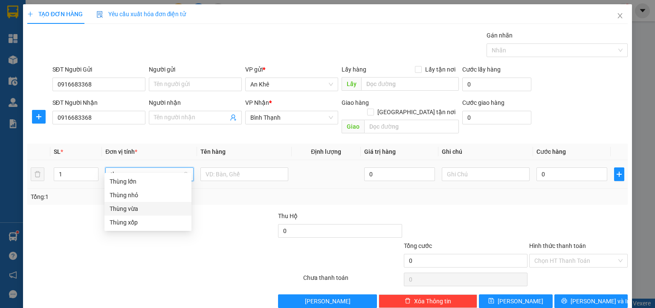
click at [127, 206] on div "Thùng vừa" at bounding box center [148, 208] width 77 height 9
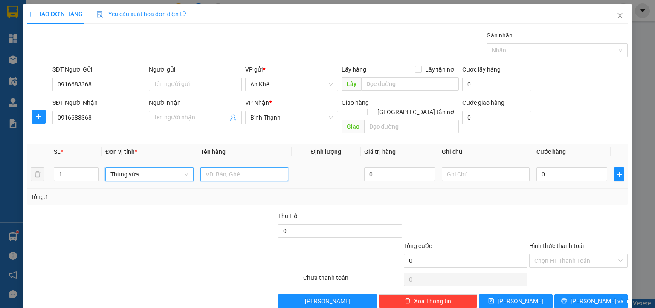
click at [220, 170] on input "text" at bounding box center [244, 175] width 88 height 14
type input "d"
type input "đồ ăn"
click at [541, 168] on input "0" at bounding box center [572, 175] width 71 height 14
type input "4"
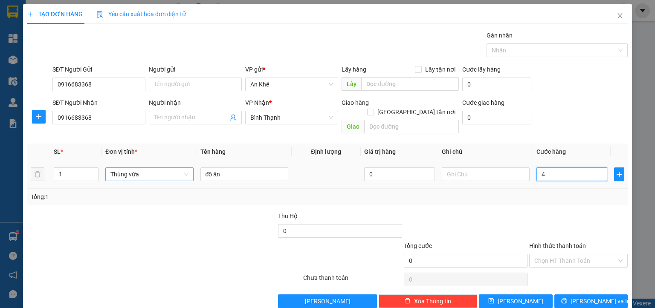
type input "4"
type input "40"
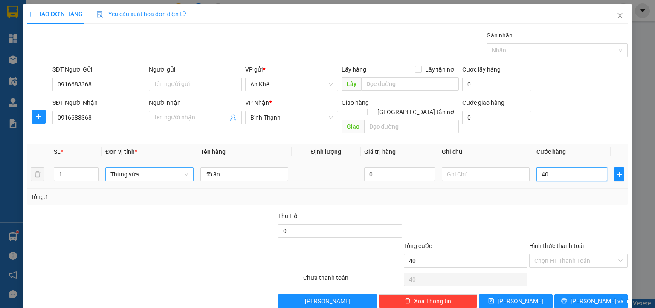
type input "400"
type input "4.000"
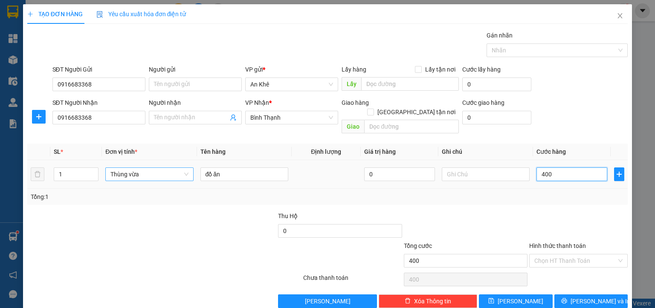
type input "4.000"
type input "40.000"
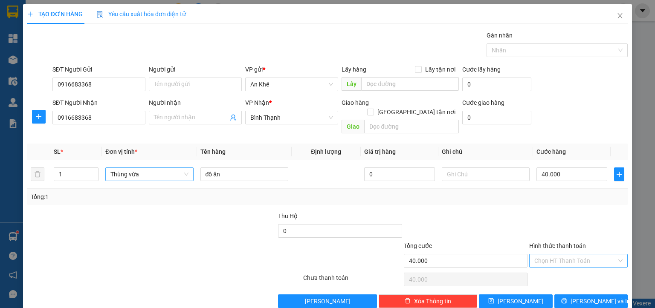
click at [557, 255] on input "Hình thức thanh toán" at bounding box center [576, 261] width 82 height 13
click at [558, 267] on div "Tại văn phòng" at bounding box center [572, 267] width 87 height 9
type input "0"
click at [575, 295] on button "[PERSON_NAME] và In" at bounding box center [592, 302] width 74 height 14
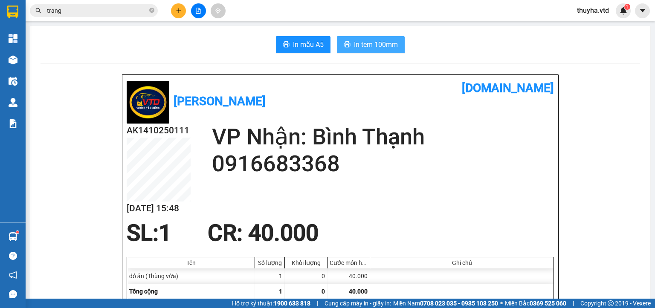
click at [370, 37] on button "In tem 100mm" at bounding box center [371, 44] width 68 height 17
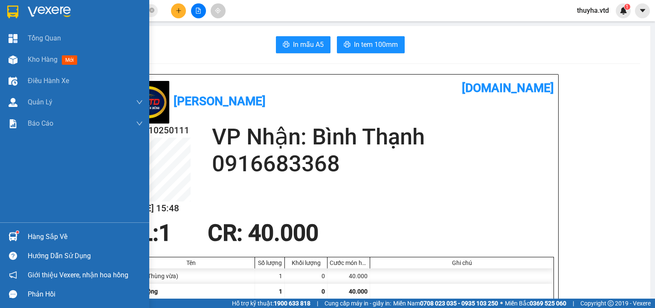
drag, startPoint x: 18, startPoint y: 62, endPoint x: 109, endPoint y: 185, distance: 152.8
click at [18, 61] on div at bounding box center [13, 59] width 15 height 15
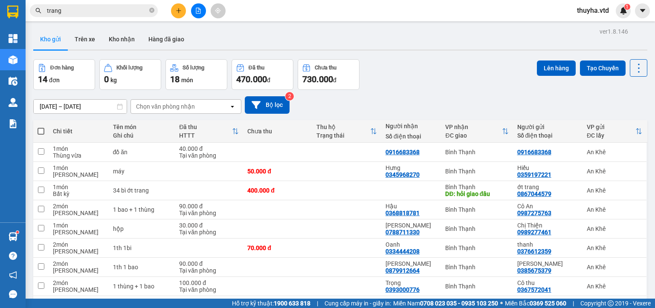
click at [195, 12] on button at bounding box center [198, 10] width 15 height 15
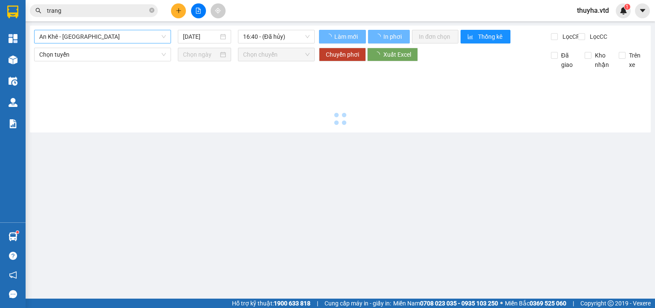
click at [51, 38] on span "An Khê - [GEOGRAPHIC_DATA]" at bounding box center [102, 36] width 127 height 13
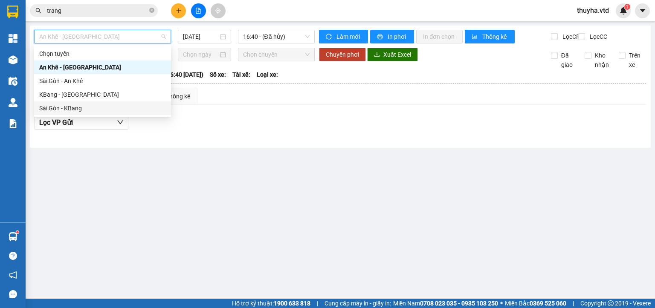
click at [58, 109] on div "Sài Gòn - KBang" at bounding box center [102, 108] width 127 height 9
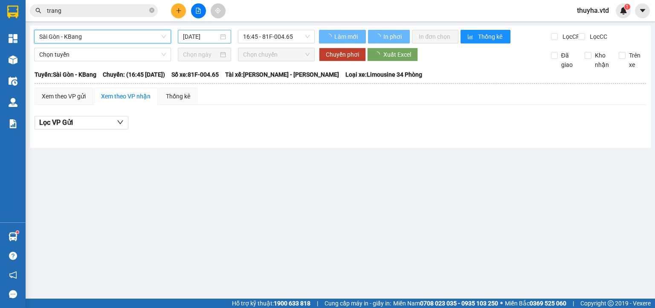
click at [195, 35] on input "[DATE]" at bounding box center [200, 36] width 35 height 9
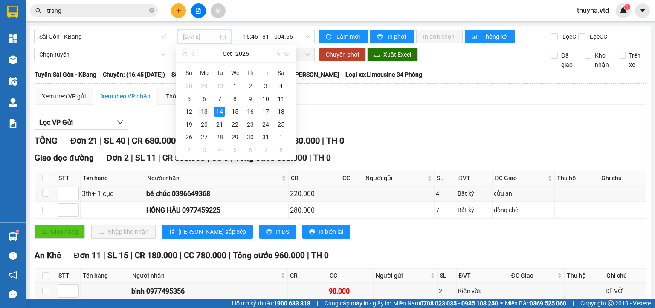
click at [205, 113] on div "13" at bounding box center [204, 112] width 10 height 10
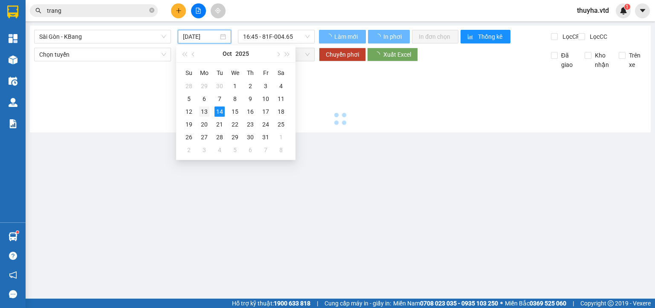
type input "[DATE]"
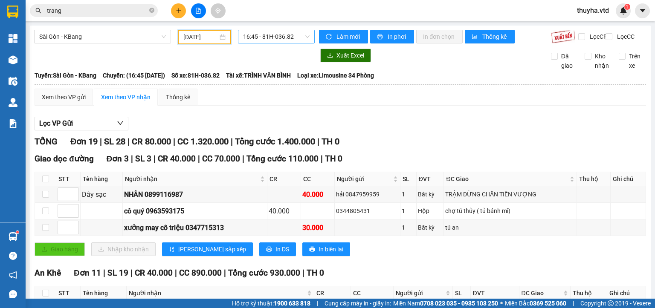
click at [255, 32] on span "16:45 - 81H-036.82" at bounding box center [276, 36] width 67 height 13
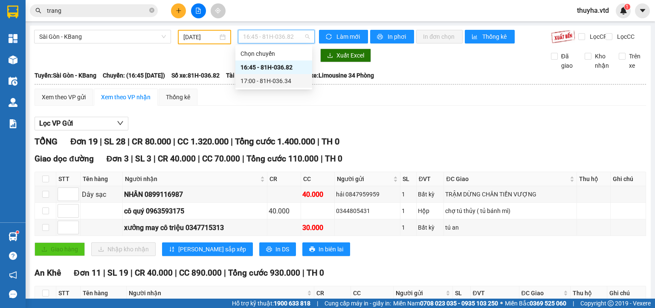
click at [272, 81] on div "17:00 - 81H-036.34" at bounding box center [274, 80] width 67 height 9
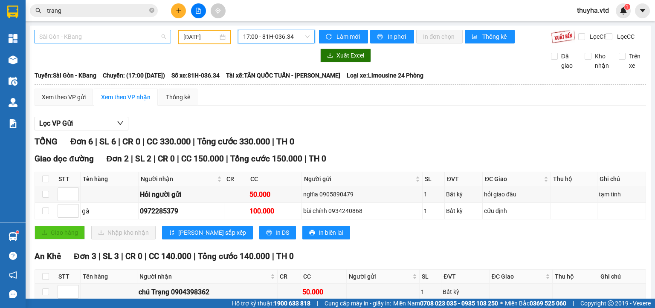
drag, startPoint x: 60, startPoint y: 36, endPoint x: 70, endPoint y: 67, distance: 32.6
click at [60, 36] on span "Sài Gòn - KBang" at bounding box center [102, 36] width 127 height 13
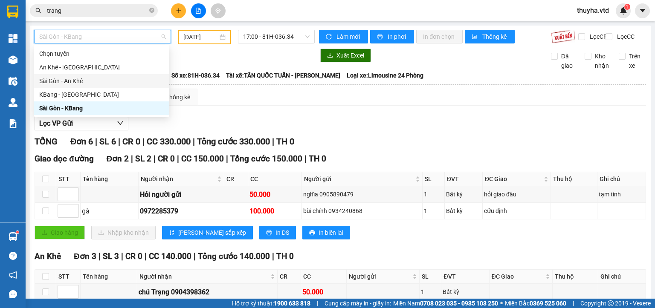
click at [70, 81] on div "Sài Gòn - An Khê" at bounding box center [101, 80] width 125 height 9
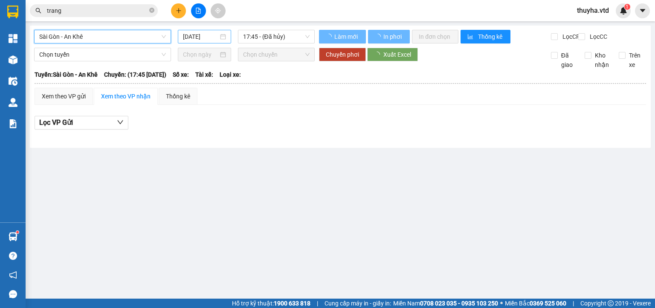
click at [212, 38] on input "[DATE]" at bounding box center [200, 36] width 35 height 9
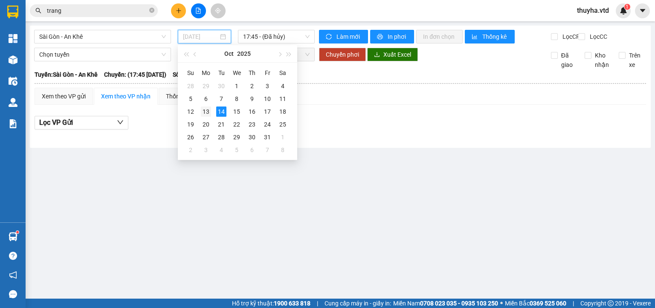
click at [203, 110] on div "13" at bounding box center [206, 112] width 10 height 10
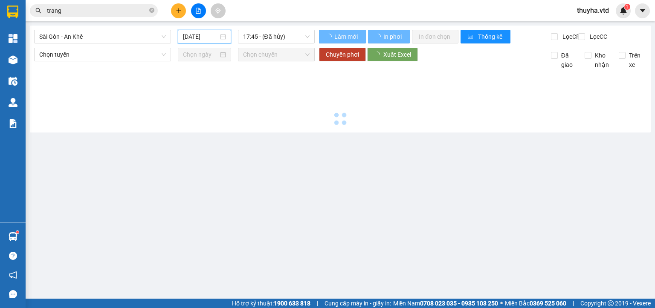
type input "[DATE]"
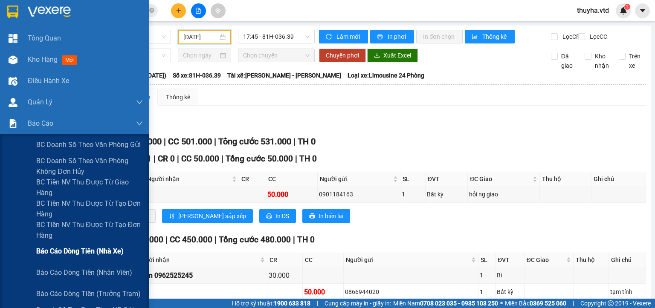
click at [99, 251] on span "Báo cáo dòng tiền (nhà xe)" at bounding box center [79, 251] width 87 height 11
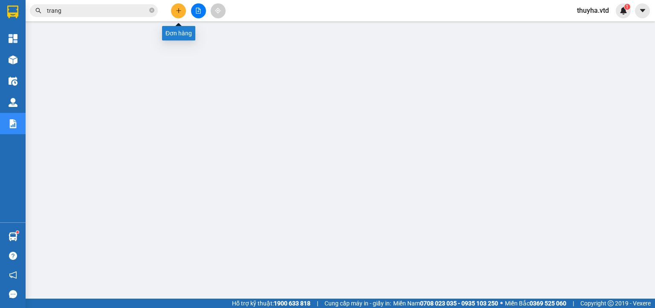
click at [185, 12] on button at bounding box center [178, 10] width 15 height 15
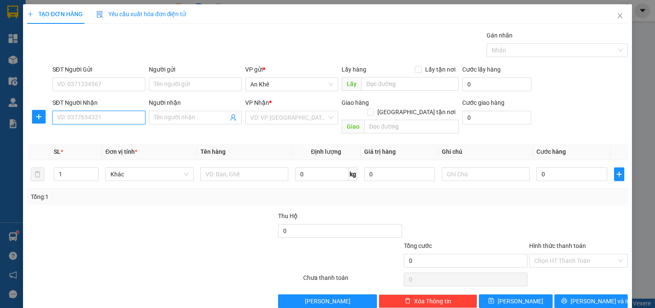
click at [59, 122] on input "SĐT Người Nhận" at bounding box center [98, 118] width 93 height 14
click at [84, 136] on div "0919793210 - Cường" at bounding box center [98, 134] width 82 height 9
type input "0919793210"
type input "Cường"
click at [120, 168] on span "Bất kỳ" at bounding box center [149, 174] width 78 height 13
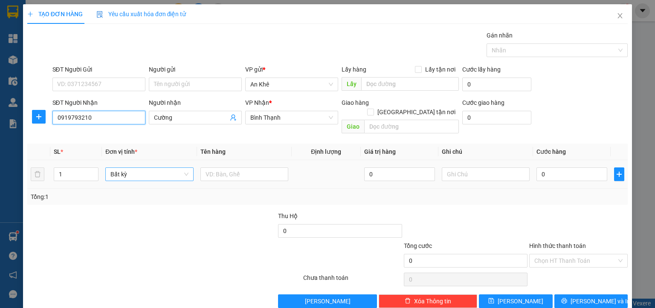
type input "0919793210"
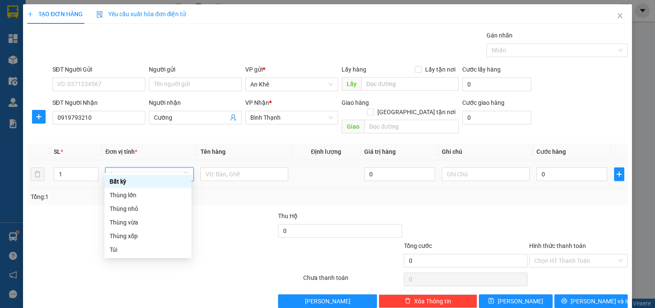
type input "th"
click at [134, 197] on div "Thùng nhỏ" at bounding box center [148, 195] width 77 height 9
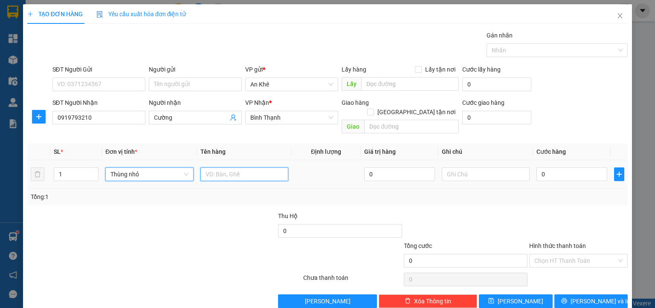
click at [236, 168] on input "text" at bounding box center [244, 175] width 88 height 14
click at [577, 168] on input "0" at bounding box center [572, 175] width 71 height 14
type input "3"
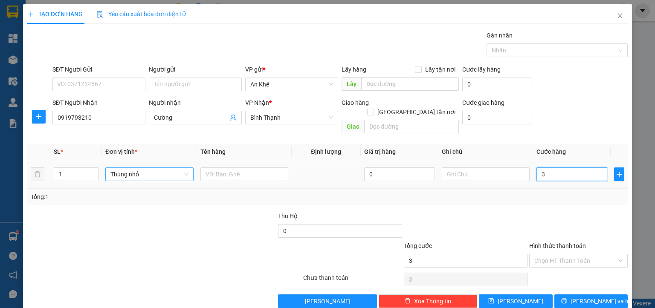
type input "30"
type input "300"
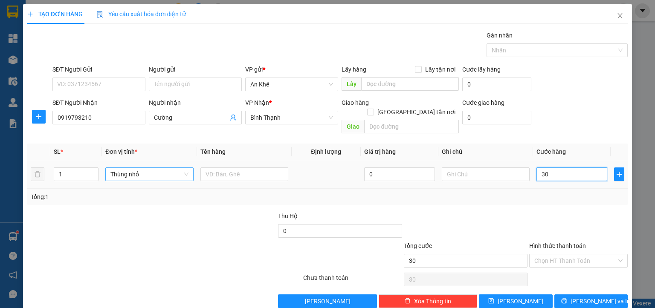
type input "300"
type input "3.000"
type input "30.000"
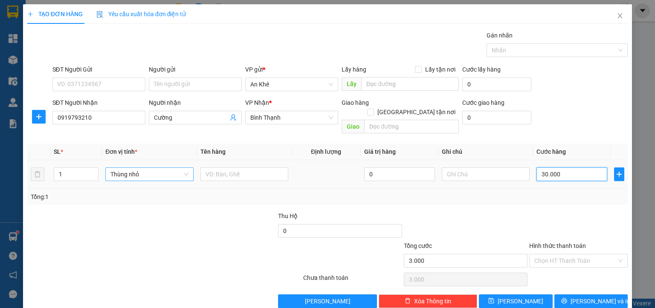
type input "30.000"
drag, startPoint x: 540, startPoint y: 247, endPoint x: 549, endPoint y: 263, distance: 18.5
click at [541, 255] on input "Hình thức thanh toán" at bounding box center [576, 261] width 82 height 13
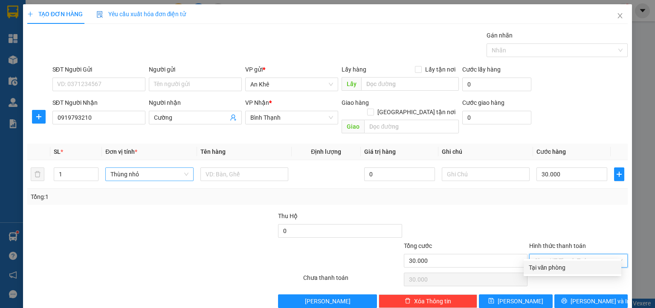
drag, startPoint x: 552, startPoint y: 268, endPoint x: 572, endPoint y: 282, distance: 24.3
click at [552, 268] on div "Tại văn phòng" at bounding box center [572, 267] width 87 height 9
click at [580, 297] on span "[PERSON_NAME] và In" at bounding box center [601, 301] width 60 height 9
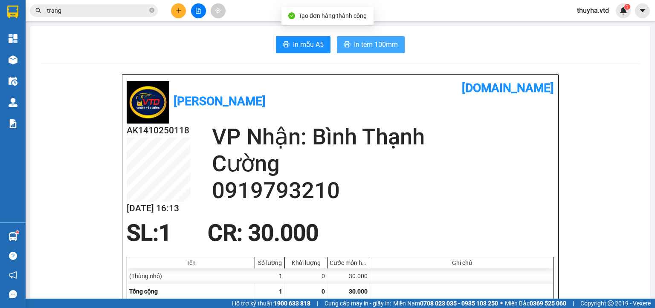
click at [381, 45] on span "In tem 100mm" at bounding box center [376, 44] width 44 height 11
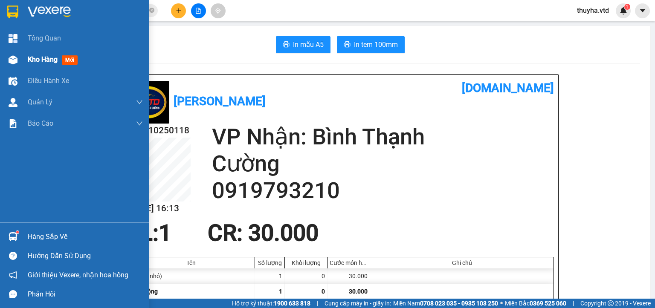
click at [28, 58] on span "Kho hàng" at bounding box center [43, 59] width 30 height 8
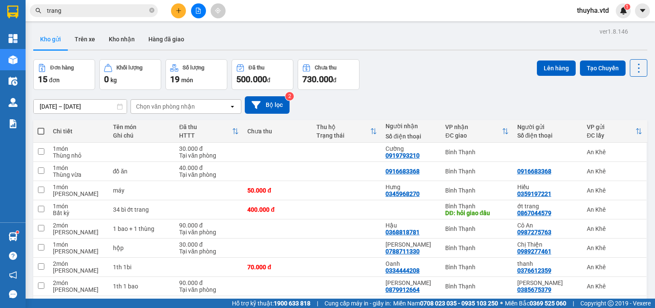
click at [40, 131] on span at bounding box center [41, 131] width 7 height 7
click at [41, 127] on input "checkbox" at bounding box center [41, 127] width 0 height 0
checkbox input "true"
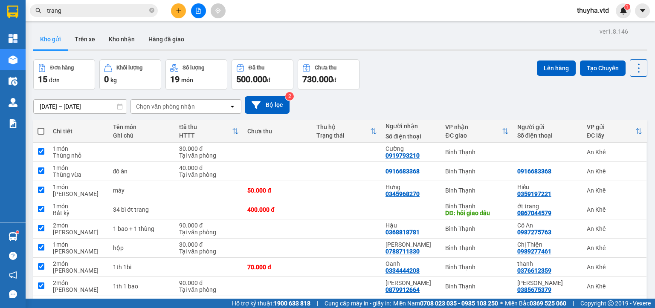
checkbox input "true"
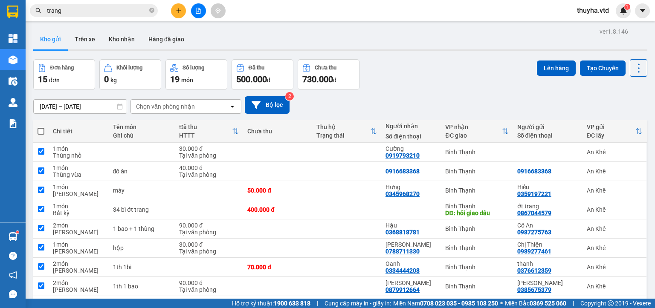
checkbox input "true"
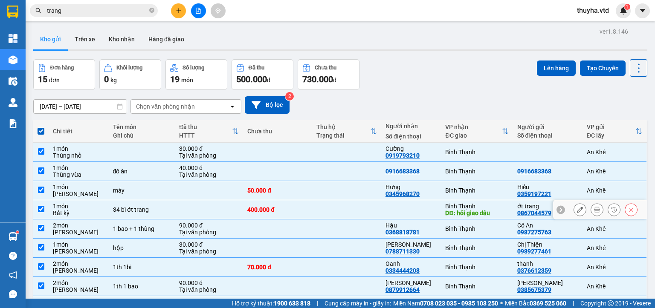
click at [38, 208] on input "checkbox" at bounding box center [41, 209] width 6 height 6
checkbox input "false"
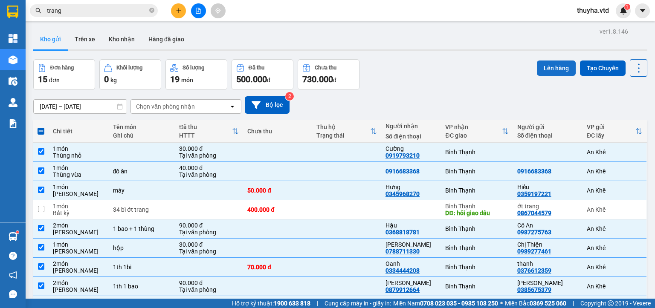
click at [543, 64] on button "Lên hàng" at bounding box center [556, 68] width 39 height 15
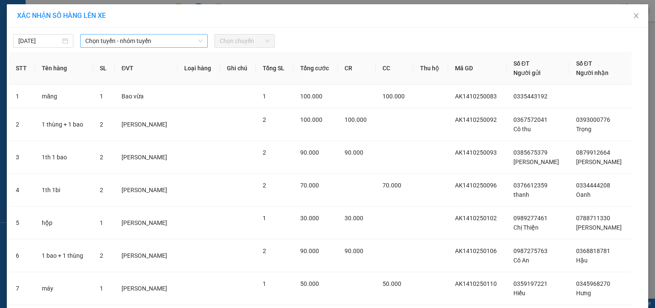
click at [88, 39] on span "Chọn tuyến - nhóm tuyến" at bounding box center [143, 41] width 117 height 13
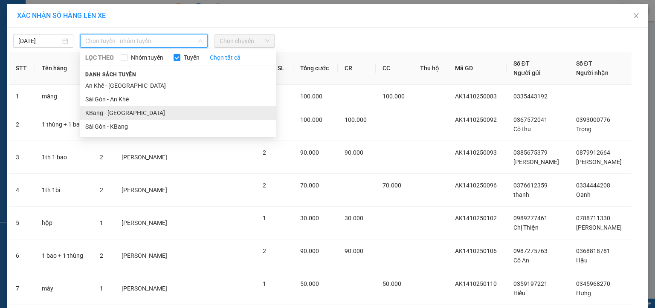
click at [95, 113] on li "KBang - [GEOGRAPHIC_DATA]" at bounding box center [178, 113] width 196 height 14
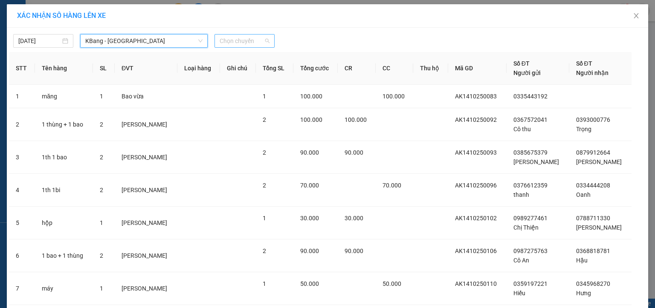
click at [227, 42] on span "Chọn chuyến" at bounding box center [245, 41] width 50 height 13
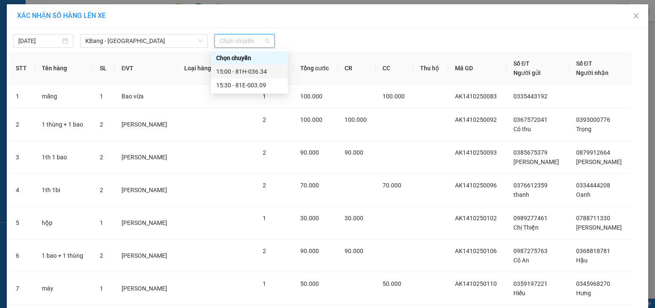
click at [244, 73] on div "15:00 - 81H-036.34" at bounding box center [249, 71] width 67 height 9
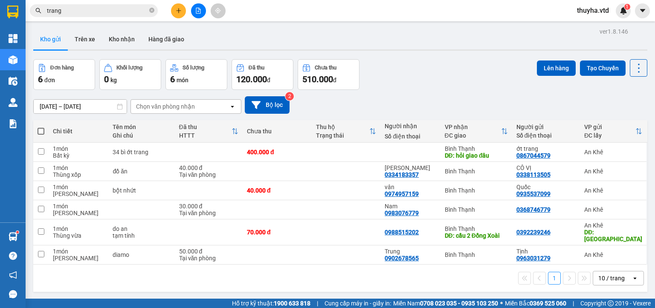
click at [39, 128] on span at bounding box center [41, 131] width 7 height 7
click at [41, 127] on input "checkbox" at bounding box center [41, 127] width 0 height 0
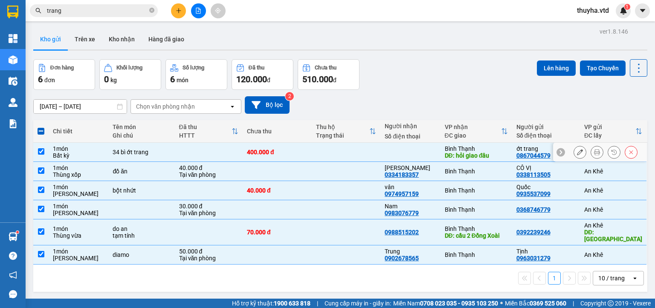
click at [41, 154] on input "checkbox" at bounding box center [41, 151] width 6 height 6
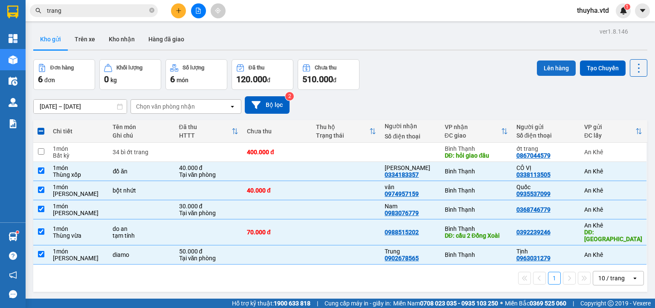
click at [544, 61] on button "Lên hàng" at bounding box center [556, 68] width 39 height 15
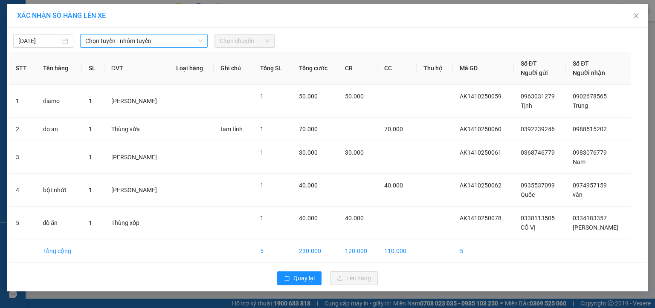
click at [109, 42] on span "Chọn tuyến - nhóm tuyến" at bounding box center [143, 41] width 117 height 13
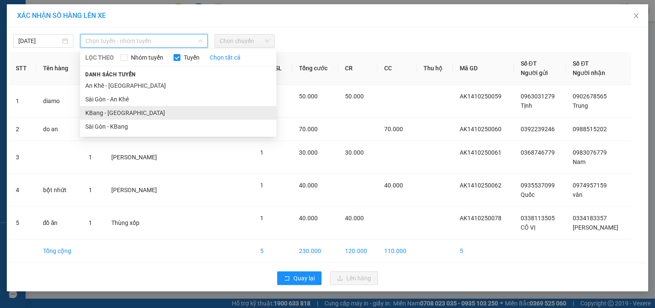
click at [96, 112] on li "KBang - [GEOGRAPHIC_DATA]" at bounding box center [178, 113] width 196 height 14
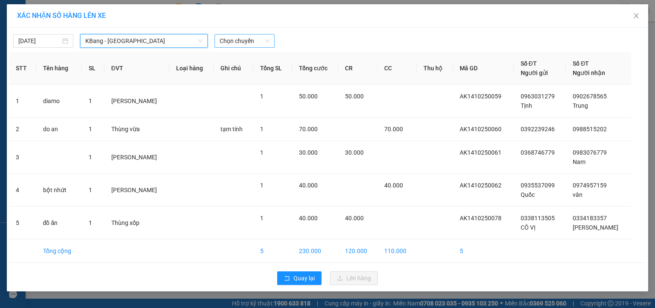
click at [227, 41] on span "Chọn chuyến" at bounding box center [245, 41] width 50 height 13
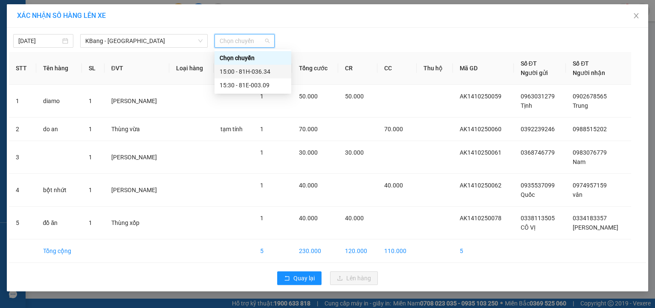
click at [254, 74] on div "15:00 - 81H-036.34" at bounding box center [253, 71] width 67 height 9
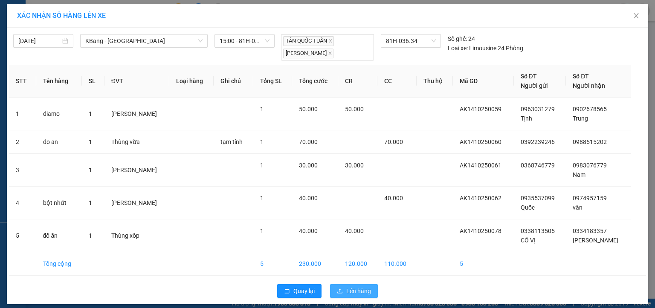
click at [365, 290] on span "Lên hàng" at bounding box center [358, 291] width 25 height 9
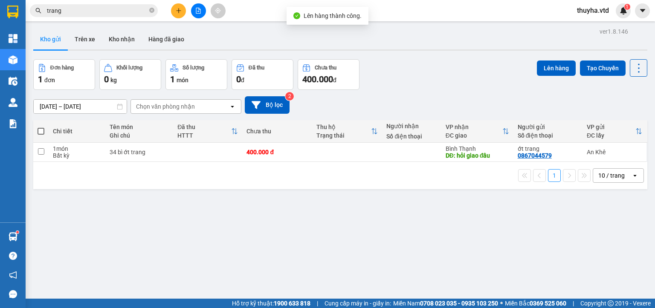
click at [198, 12] on icon "file-add" at bounding box center [198, 11] width 6 height 6
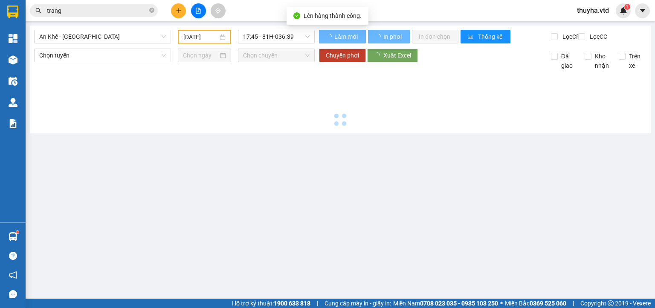
type input "[DATE]"
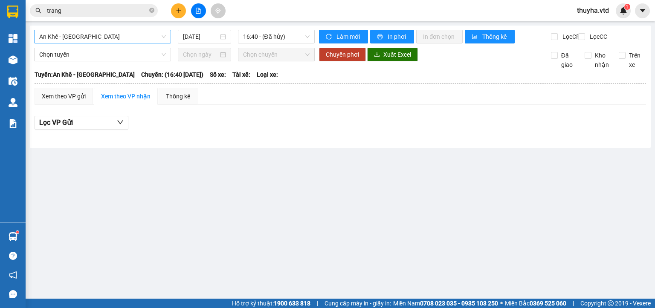
click at [70, 37] on span "An Khê - [GEOGRAPHIC_DATA]" at bounding box center [102, 36] width 127 height 13
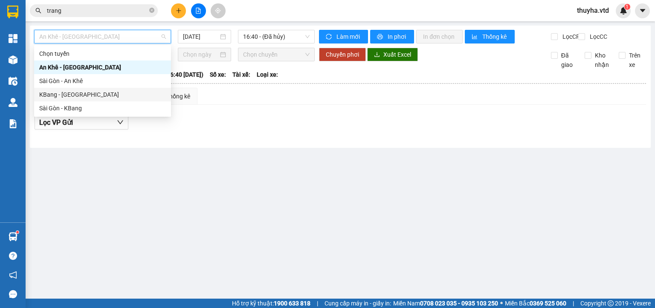
click at [56, 98] on div "KBang - [GEOGRAPHIC_DATA]" at bounding box center [102, 94] width 127 height 9
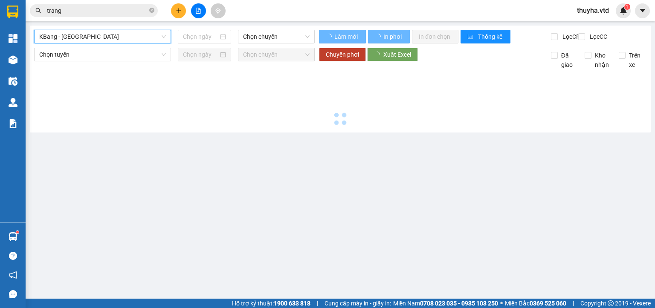
type input "[DATE]"
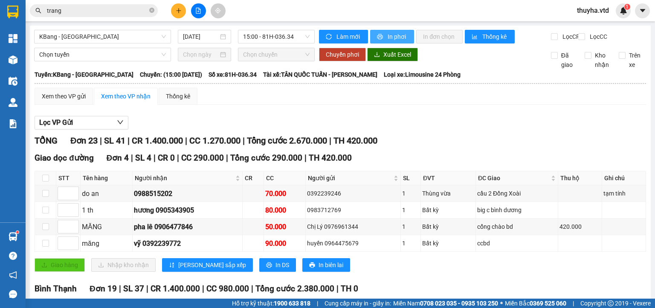
click at [378, 36] on icon "printer" at bounding box center [381, 37] width 6 height 6
click at [65, 101] on div "Xem theo VP gửi" at bounding box center [64, 96] width 44 height 9
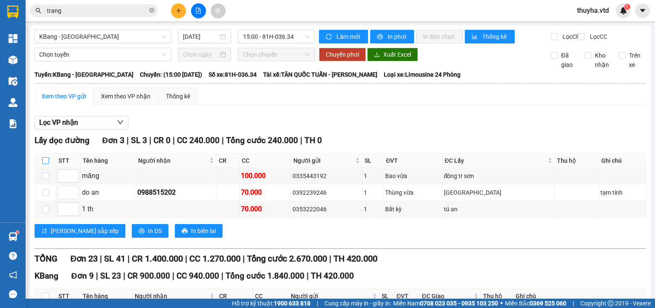
click at [47, 164] on input "checkbox" at bounding box center [45, 160] width 7 height 7
checkbox input "true"
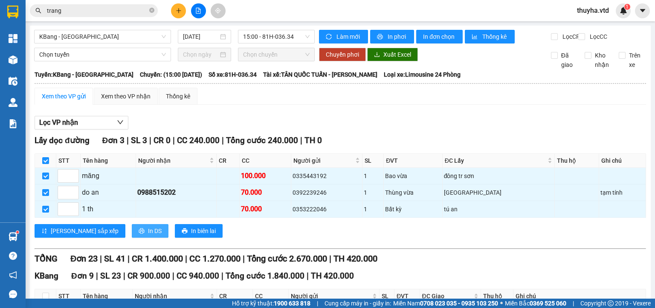
click at [148, 236] on span "In DS" at bounding box center [155, 231] width 14 height 9
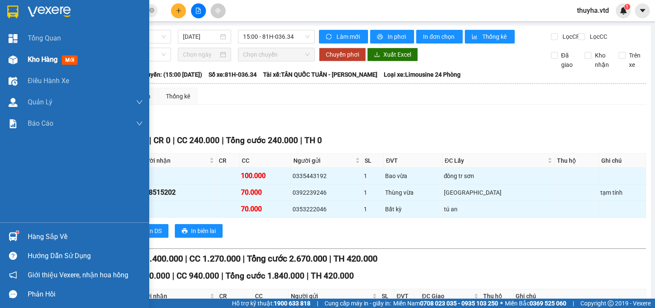
click at [20, 60] on div at bounding box center [13, 59] width 15 height 15
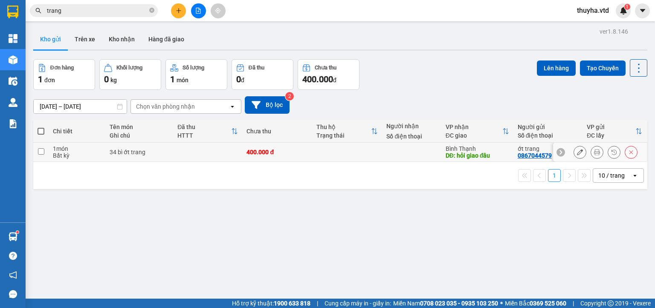
drag, startPoint x: 39, startPoint y: 153, endPoint x: 391, endPoint y: 147, distance: 352.4
click at [39, 153] on input "checkbox" at bounding box center [41, 151] width 6 height 6
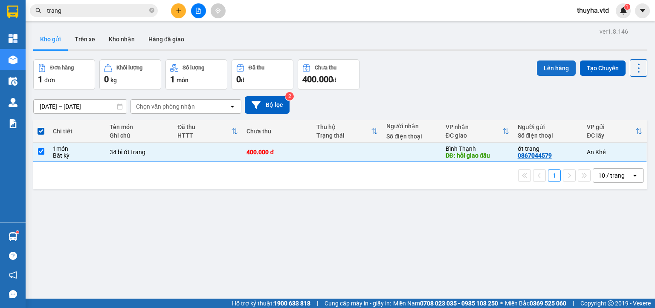
click at [544, 66] on button "Lên hàng" at bounding box center [556, 68] width 39 height 15
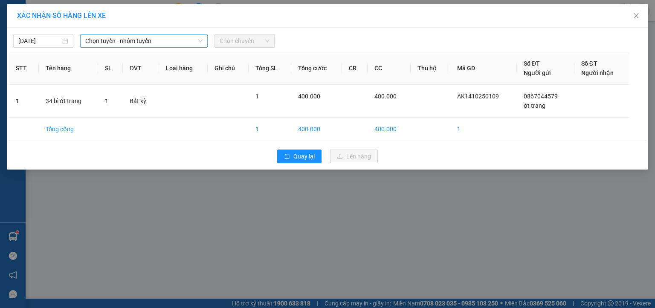
drag, startPoint x: 115, startPoint y: 42, endPoint x: 116, endPoint y: 46, distance: 4.5
click at [116, 42] on span "Chọn tuyến - nhóm tuyến" at bounding box center [143, 41] width 117 height 13
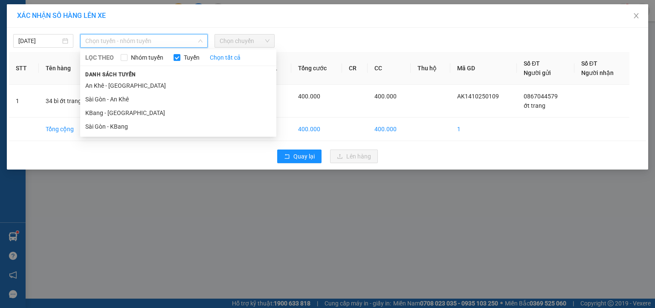
drag, startPoint x: 99, startPoint y: 113, endPoint x: 231, endPoint y: 66, distance: 140.1
click at [100, 113] on li "KBang - [GEOGRAPHIC_DATA]" at bounding box center [178, 113] width 196 height 14
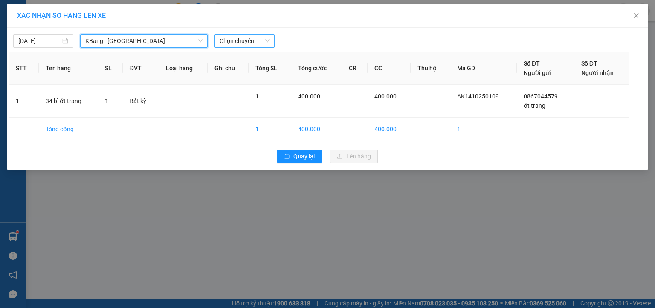
click at [257, 38] on span "Chọn chuyến" at bounding box center [245, 41] width 50 height 13
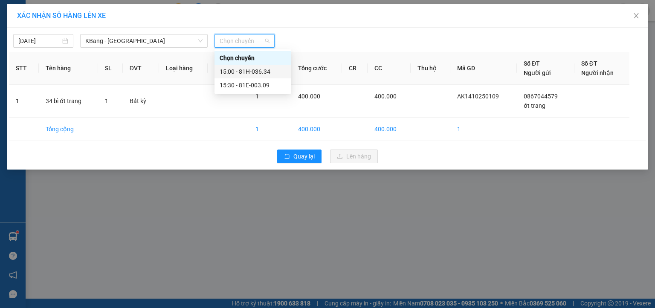
click at [270, 72] on div "15:00 - 81H-036.34" at bounding box center [253, 71] width 67 height 9
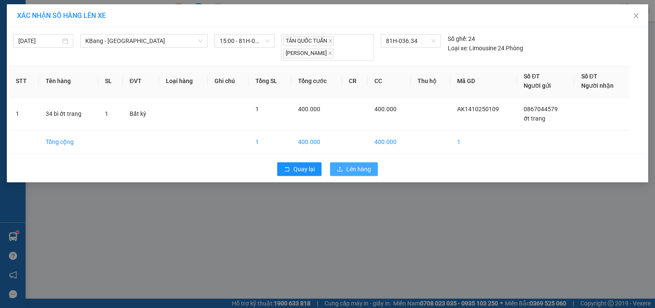
click at [352, 167] on span "Lên hàng" at bounding box center [358, 169] width 25 height 9
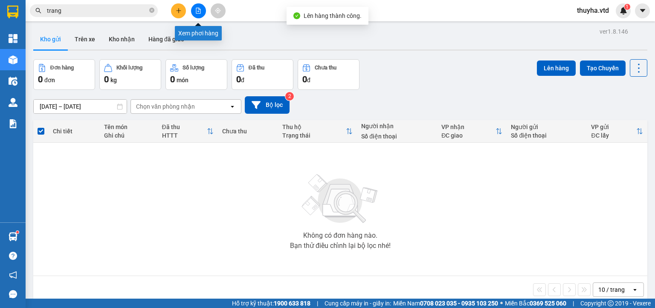
click at [197, 9] on icon "file-add" at bounding box center [198, 11] width 6 height 6
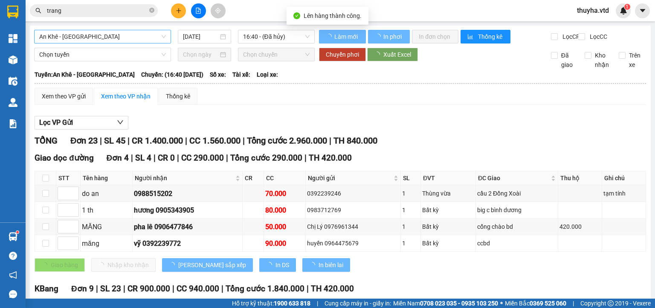
click at [79, 37] on span "An Khê - [GEOGRAPHIC_DATA]" at bounding box center [102, 36] width 127 height 13
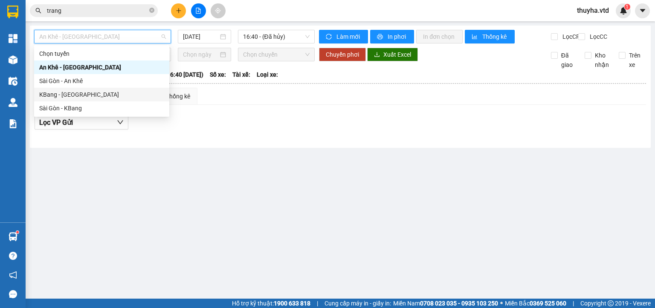
click at [58, 98] on div "KBang - [GEOGRAPHIC_DATA]" at bounding box center [101, 94] width 125 height 9
type input "[DATE]"
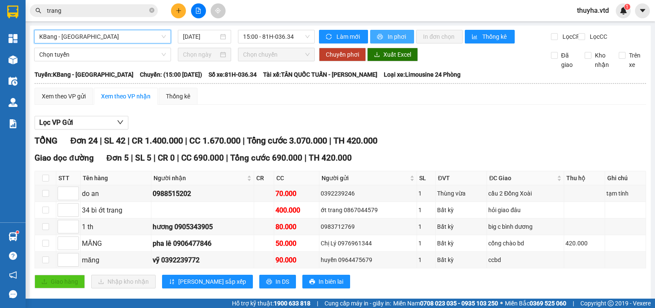
click at [389, 37] on span "In phơi" at bounding box center [398, 36] width 20 height 9
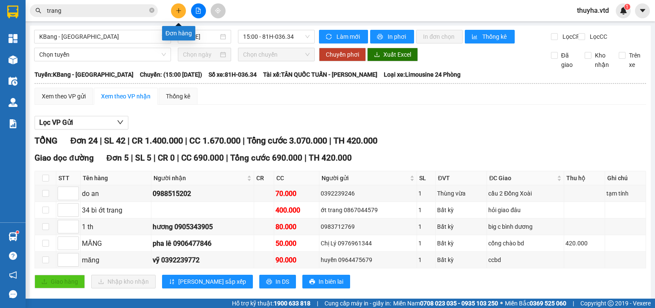
click at [183, 13] on button at bounding box center [178, 10] width 15 height 15
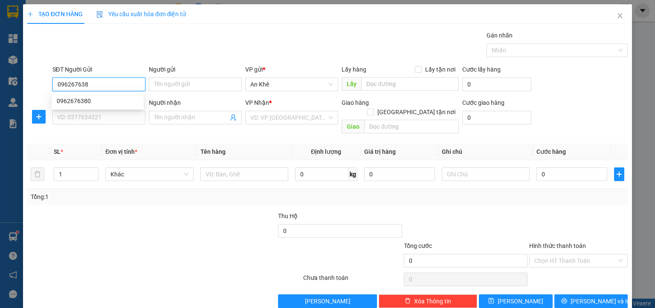
type input "0962676380"
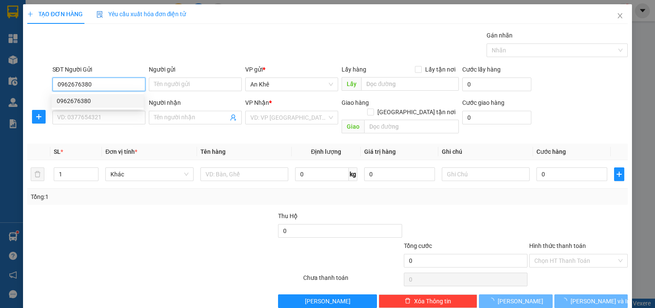
click at [82, 102] on div "0962676380" at bounding box center [98, 100] width 82 height 9
type input "hà ra"
type input "đồng xoài"
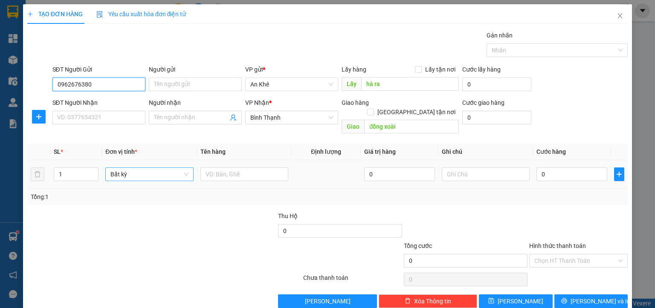
click at [148, 168] on span "Bất kỳ" at bounding box center [149, 174] width 78 height 13
type input "0962676380"
type input "th"
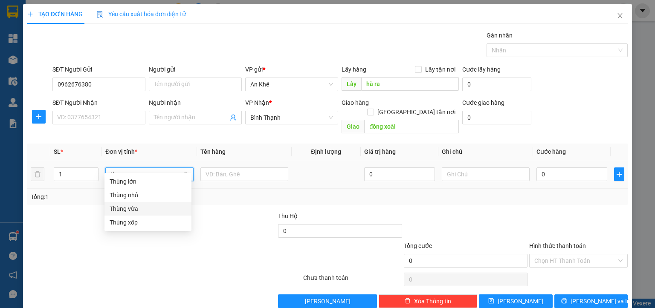
click at [136, 209] on div "Thùng vừa" at bounding box center [148, 208] width 77 height 9
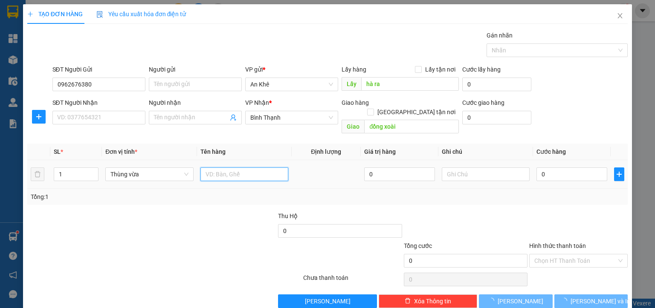
click at [200, 170] on input "text" at bounding box center [244, 175] width 88 height 14
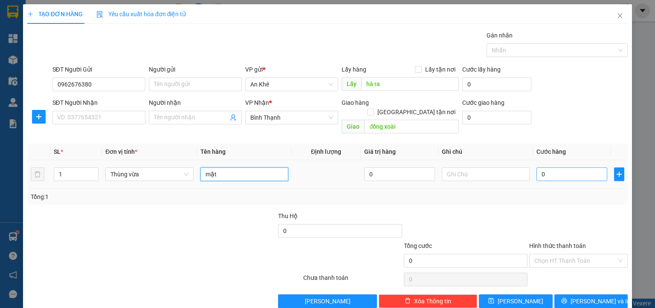
type input "mật"
click at [544, 168] on input "0" at bounding box center [572, 175] width 71 height 14
type input "6"
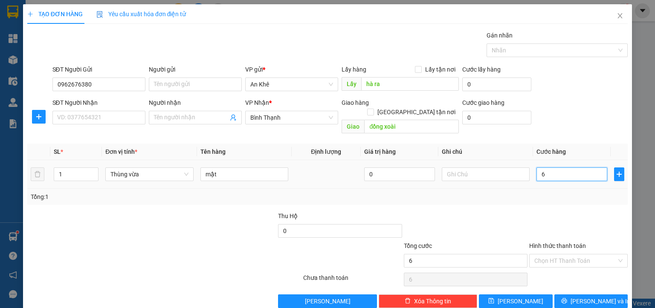
type input "60"
type input "600"
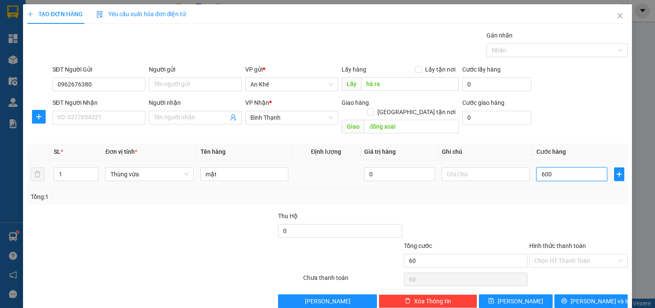
type input "600"
type input "6.000"
type input "60.000"
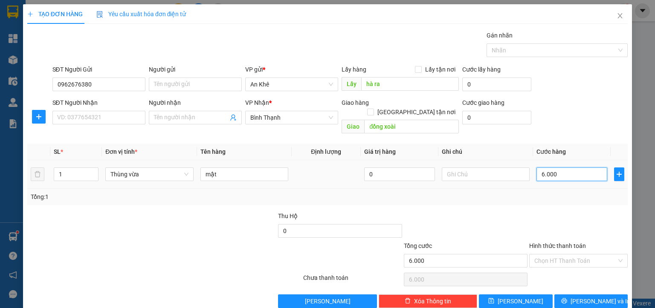
type input "60.000"
click at [485, 168] on input "text" at bounding box center [486, 175] width 88 height 14
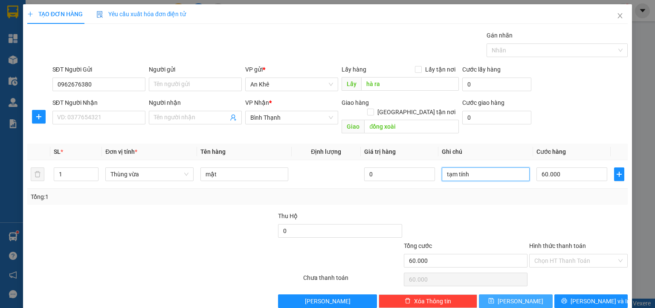
type input "tạm tính"
click at [504, 297] on button "[PERSON_NAME]" at bounding box center [516, 302] width 74 height 14
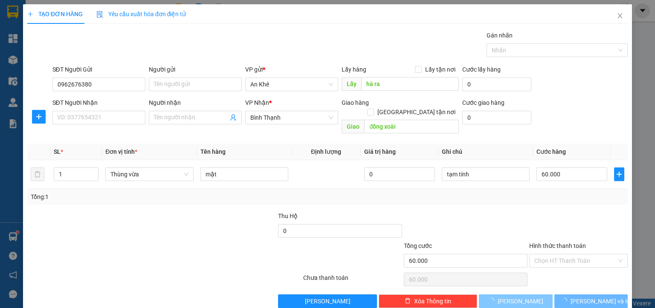
type input "0"
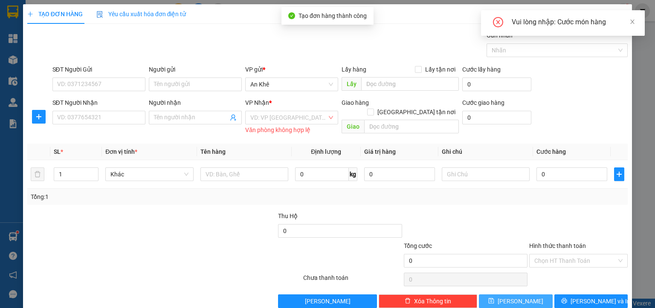
click at [629, 24] on div "Vui lòng nhập: Cước món hàng" at bounding box center [573, 22] width 123 height 10
click at [633, 23] on icon "close" at bounding box center [633, 22] width 6 height 6
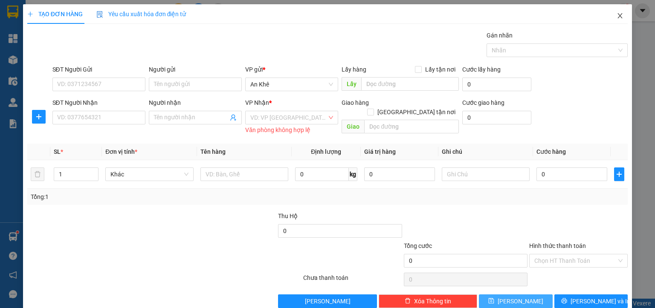
click at [617, 16] on icon "close" at bounding box center [620, 15] width 7 height 7
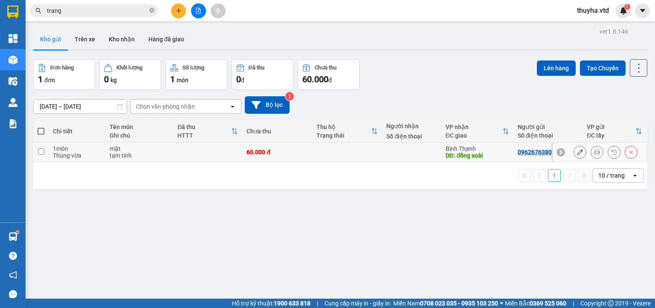
drag, startPoint x: 532, startPoint y: 153, endPoint x: 511, endPoint y: 157, distance: 22.2
click at [503, 160] on td "Bình Thạnh DĐ: đồng xoài" at bounding box center [478, 152] width 72 height 19
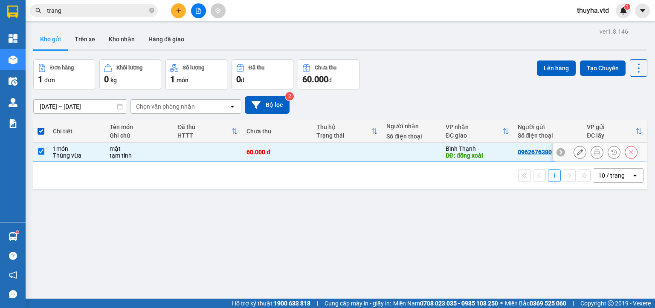
drag, startPoint x: 511, startPoint y: 154, endPoint x: 544, endPoint y: 154, distance: 33.3
click at [544, 154] on td "0962676380" at bounding box center [548, 152] width 69 height 19
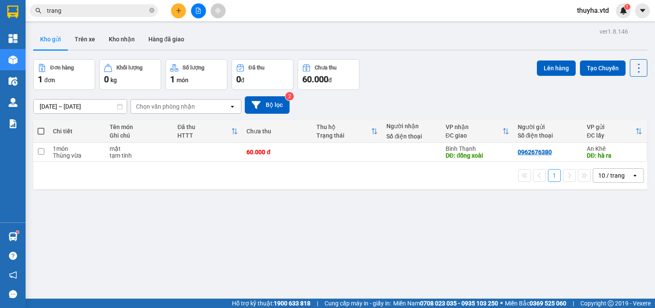
click at [182, 247] on div "ver 1.8.146 Kho gửi Trên xe Kho nhận Hàng đã giao Đơn hàng 1 đơn Khối lượng 0 k…" at bounding box center [340, 180] width 621 height 308
drag, startPoint x: 513, startPoint y: 154, endPoint x: 518, endPoint y: 154, distance: 5.1
click at [539, 153] on div "0962676380" at bounding box center [535, 152] width 34 height 7
drag, startPoint x: 511, startPoint y: 154, endPoint x: 532, endPoint y: 155, distance: 20.9
click at [542, 155] on div "0962676380" at bounding box center [535, 152] width 34 height 7
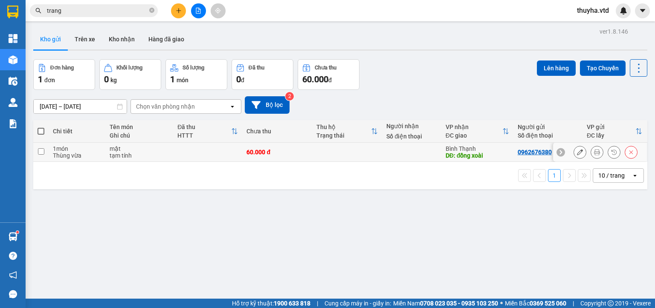
drag, startPoint x: 532, startPoint y: 154, endPoint x: 507, endPoint y: 152, distance: 25.3
click at [500, 150] on div "Bình Thạnh" at bounding box center [478, 148] width 64 height 7
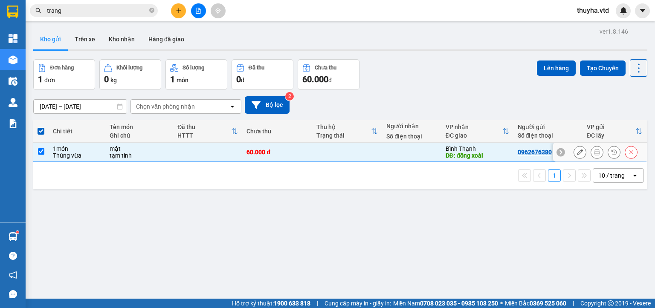
drag, startPoint x: 511, startPoint y: 154, endPoint x: 539, endPoint y: 154, distance: 28.6
click at [543, 154] on td "0962676380" at bounding box center [548, 152] width 69 height 19
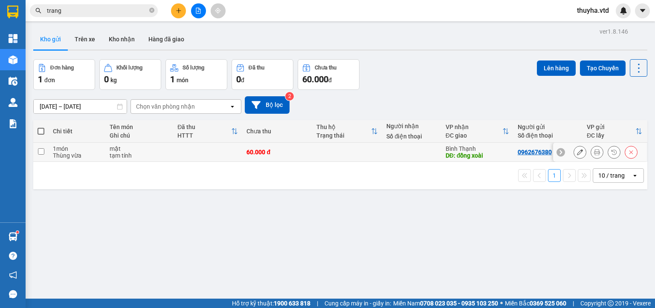
drag, startPoint x: 531, startPoint y: 153, endPoint x: 507, endPoint y: 151, distance: 23.9
click at [507, 151] on tr "1 món Thùng vừa mật tạm tính 60.000 đ Bình Thạnh DĐ: đồng xoài 0962676380 An Kh…" at bounding box center [340, 152] width 614 height 19
checkbox input "true"
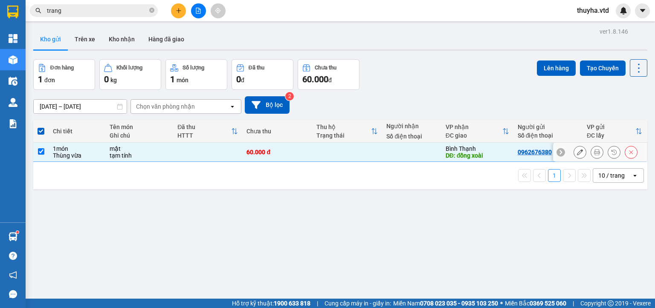
drag, startPoint x: 533, startPoint y: 152, endPoint x: 487, endPoint y: 186, distance: 57.0
click at [484, 189] on div "ver 1.8.146 Kho gửi Trên xe Kho nhận Hàng đã giao Đơn hàng 1 đơn Khối lượng 0 k…" at bounding box center [340, 180] width 621 height 308
click at [577, 153] on icon at bounding box center [580, 152] width 6 height 6
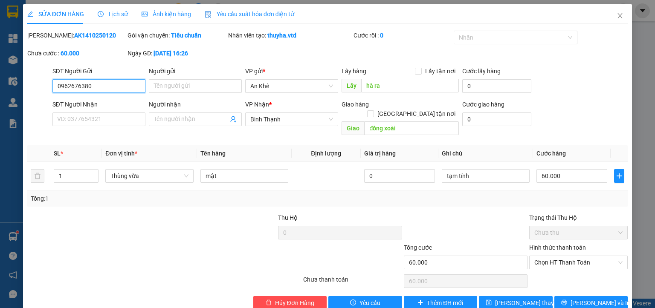
click at [78, 89] on input "0962676380" at bounding box center [98, 86] width 93 height 14
click at [617, 15] on icon "close" at bounding box center [620, 15] width 7 height 7
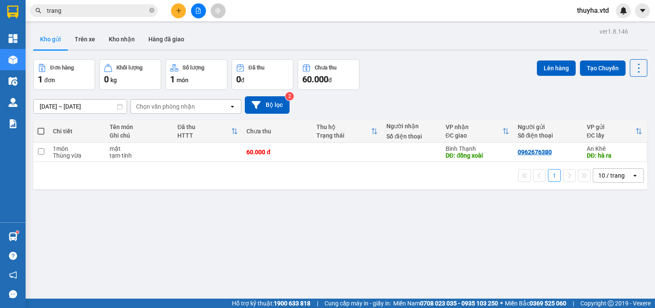
click at [197, 243] on div "ver 1.8.146 Kho gửi Trên xe Kho nhận Hàng đã giao Đơn hàng 1 đơn Khối lượng 0 k…" at bounding box center [340, 180] width 621 height 308
click at [41, 154] on input "checkbox" at bounding box center [41, 151] width 6 height 6
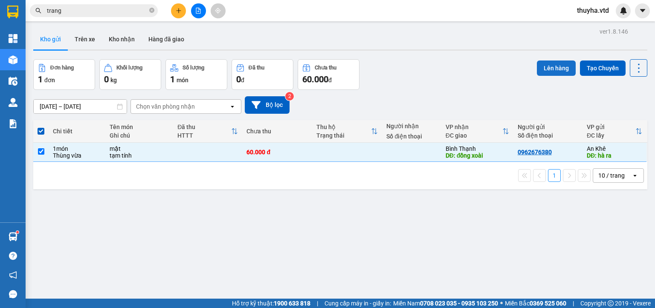
click at [545, 69] on button "Lên hàng" at bounding box center [556, 68] width 39 height 15
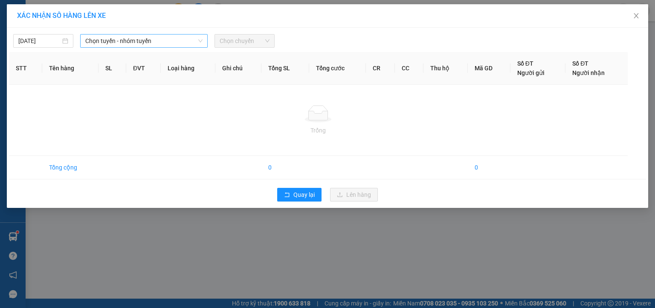
click at [92, 39] on span "Chọn tuyến - nhóm tuyến" at bounding box center [143, 41] width 117 height 13
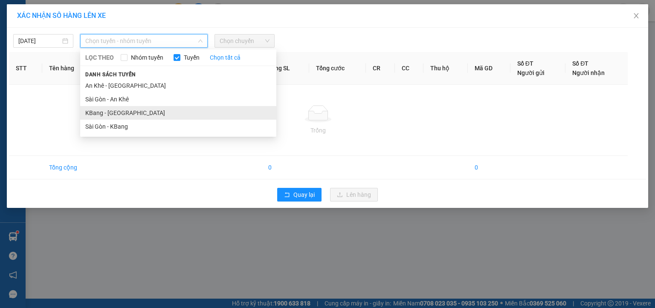
click at [95, 110] on li "KBang - [GEOGRAPHIC_DATA]" at bounding box center [178, 113] width 196 height 14
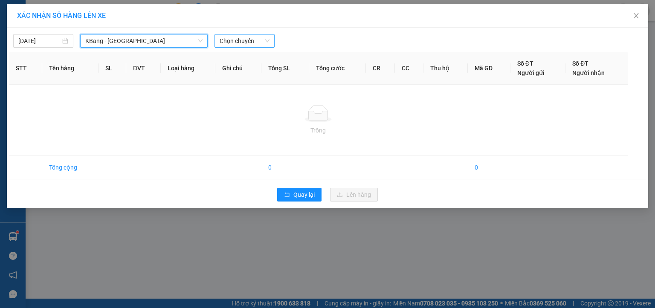
click at [240, 45] on span "Chọn chuyến" at bounding box center [245, 41] width 50 height 13
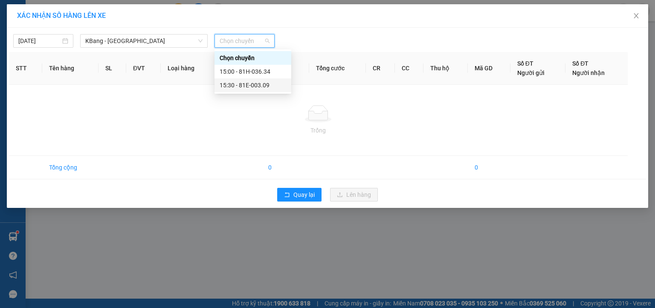
click at [266, 86] on div "15:30 - 81E-003.09" at bounding box center [253, 85] width 67 height 9
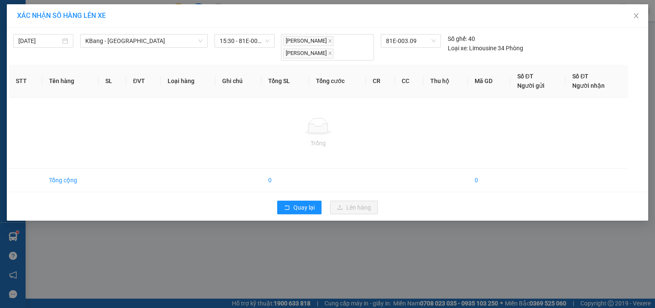
click at [334, 157] on td "Trống" at bounding box center [318, 133] width 619 height 71
click at [227, 116] on td "Trống" at bounding box center [318, 133] width 619 height 71
click at [636, 14] on icon "close" at bounding box center [636, 15] width 7 height 7
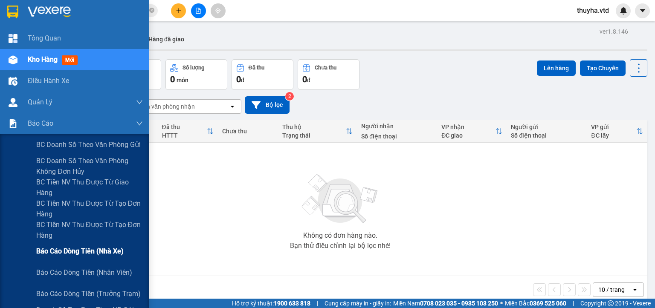
click at [97, 253] on span "Báo cáo dòng tiền (nhà xe)" at bounding box center [79, 251] width 87 height 11
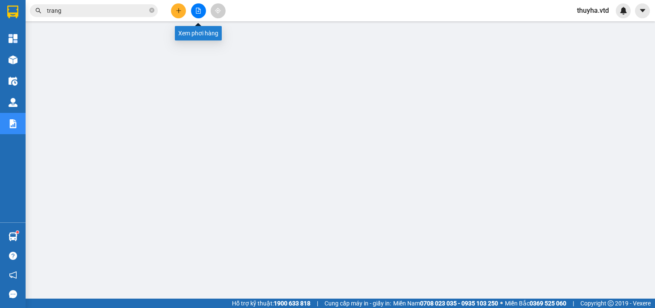
click at [203, 15] on button at bounding box center [198, 10] width 15 height 15
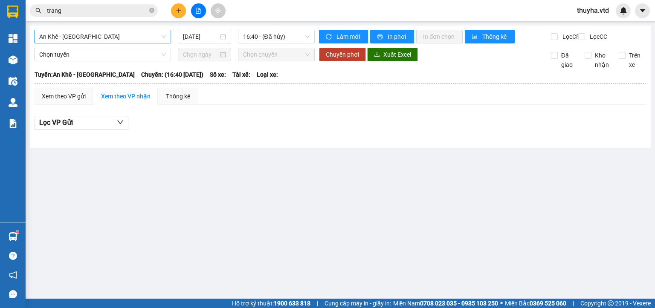
click at [73, 35] on span "An Khê - [GEOGRAPHIC_DATA]" at bounding box center [102, 36] width 127 height 13
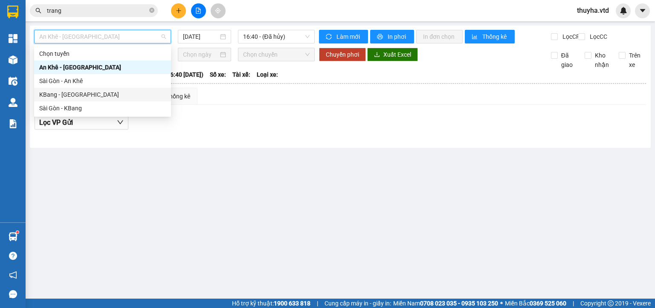
click at [44, 94] on div "KBang - [GEOGRAPHIC_DATA]" at bounding box center [102, 94] width 127 height 9
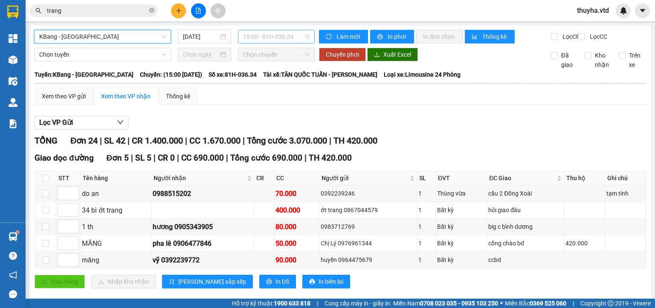
click at [273, 30] on span "15:00 - 81H-036.34" at bounding box center [276, 36] width 67 height 13
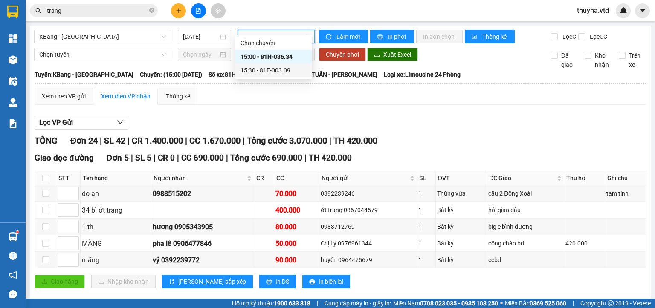
click at [263, 68] on div "15:30 - 81E-003.09" at bounding box center [274, 70] width 67 height 9
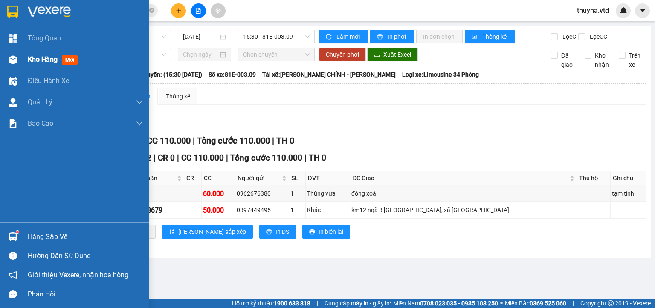
click at [18, 59] on div at bounding box center [13, 59] width 15 height 15
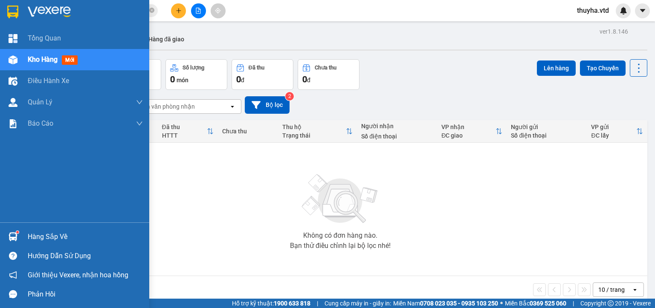
click at [36, 61] on span "Kho hàng" at bounding box center [43, 59] width 30 height 8
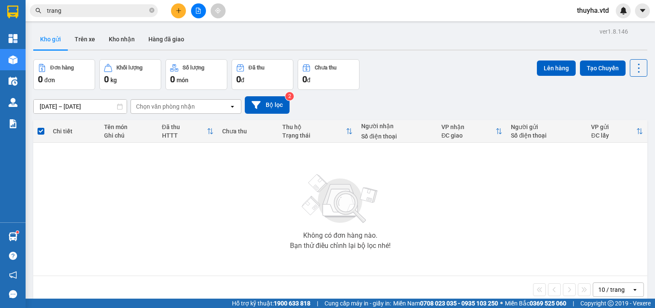
drag, startPoint x: 257, startPoint y: 225, endPoint x: 141, endPoint y: 104, distance: 167.8
click at [250, 218] on div "Không có đơn hàng nào. Bạn thử điều chỉnh lại bộ lọc nhé!" at bounding box center [341, 209] width 606 height 128
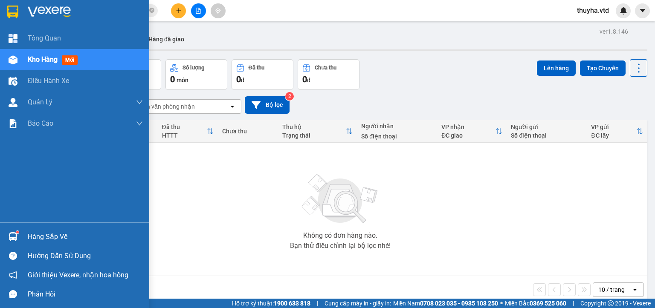
click at [15, 61] on img at bounding box center [13, 59] width 9 height 9
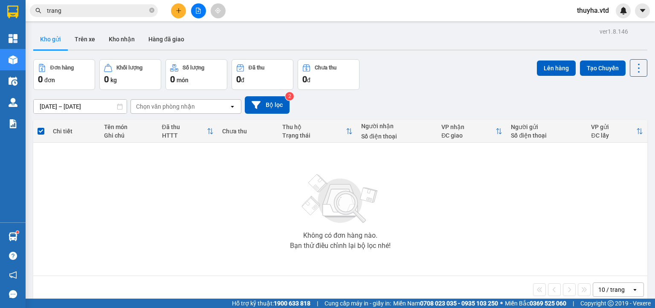
click at [290, 229] on div "Không có đơn hàng nào. Bạn thử điều chỉnh lại bộ lọc nhé!" at bounding box center [341, 209] width 606 height 128
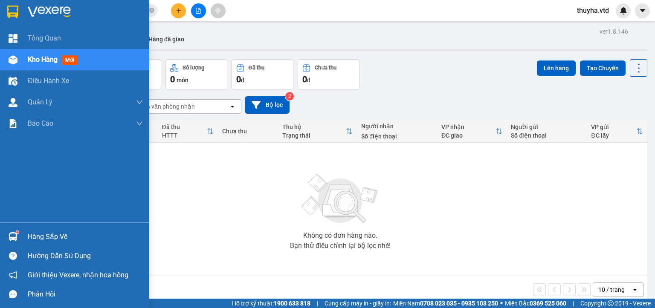
click at [13, 59] on img at bounding box center [13, 59] width 9 height 9
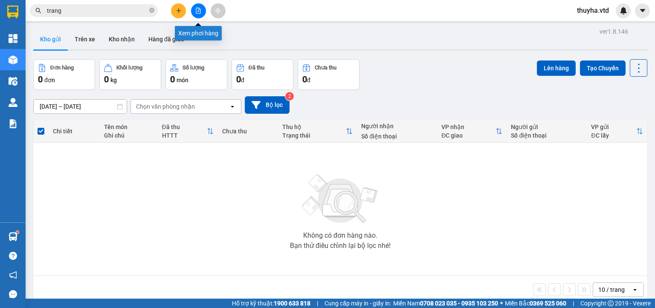
click at [198, 11] on icon "file-add" at bounding box center [198, 11] width 6 height 6
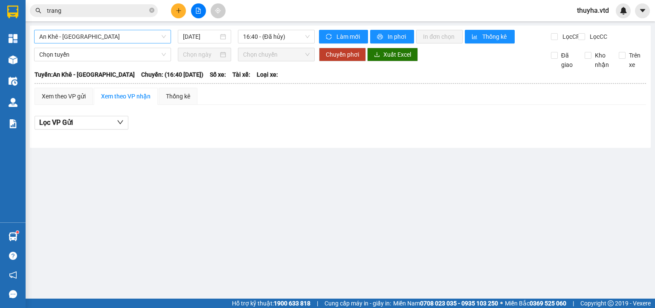
click at [55, 38] on span "An Khê - [GEOGRAPHIC_DATA]" at bounding box center [102, 36] width 127 height 13
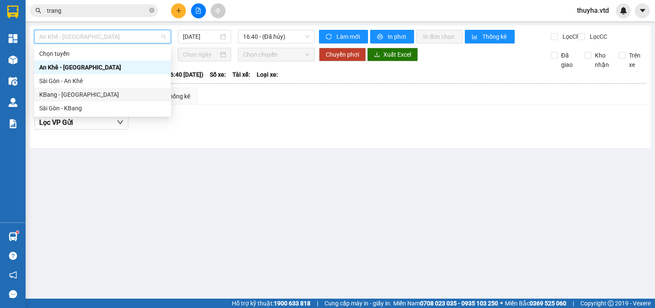
click at [55, 95] on div "KBang - [GEOGRAPHIC_DATA]" at bounding box center [102, 94] width 127 height 9
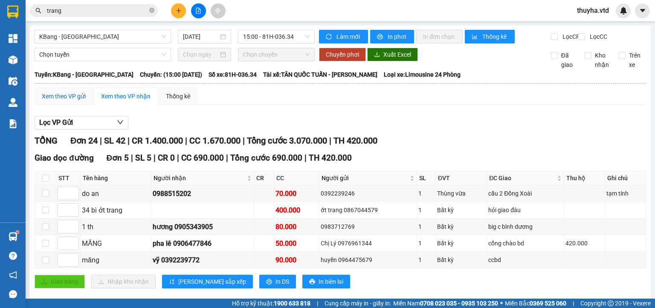
click at [61, 101] on div "Xem theo VP gửi" at bounding box center [64, 96] width 44 height 9
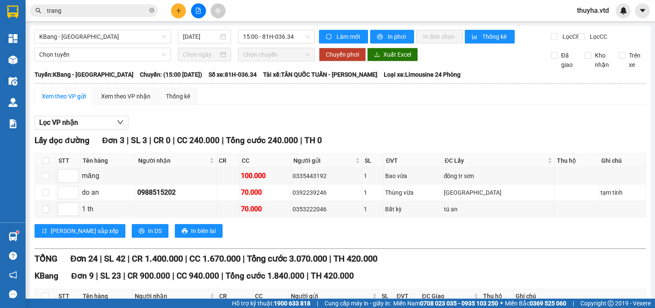
click at [346, 230] on div "Lưu sắp xếp In DS In biên lai" at bounding box center [341, 231] width 612 height 14
click at [192, 35] on input "[DATE]" at bounding box center [200, 36] width 35 height 9
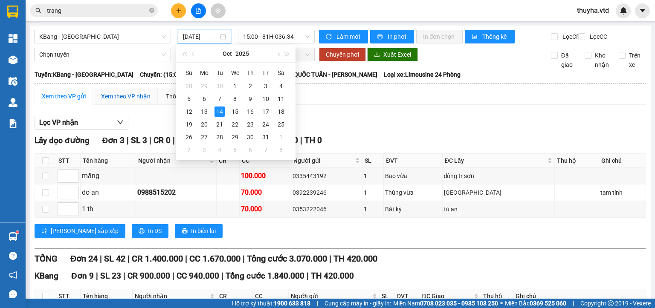
click at [110, 101] on div "Xem theo VP nhận" at bounding box center [125, 96] width 49 height 9
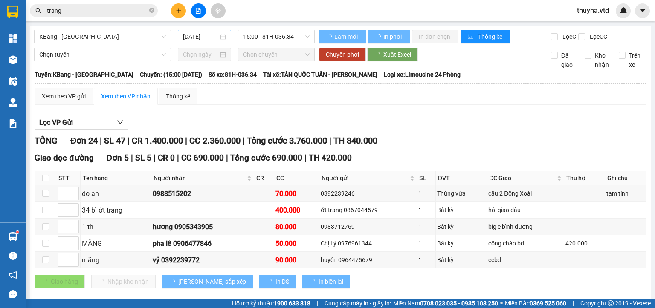
click at [196, 36] on input "[DATE]" at bounding box center [200, 36] width 35 height 9
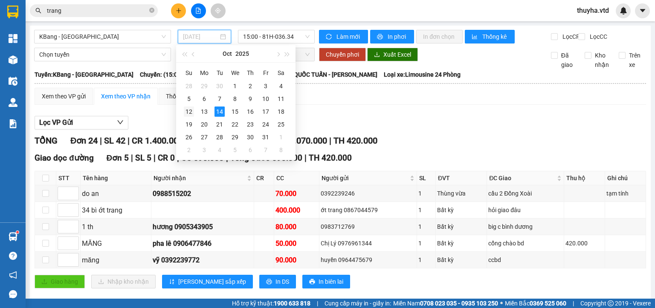
click at [188, 112] on div "12" at bounding box center [189, 112] width 10 height 10
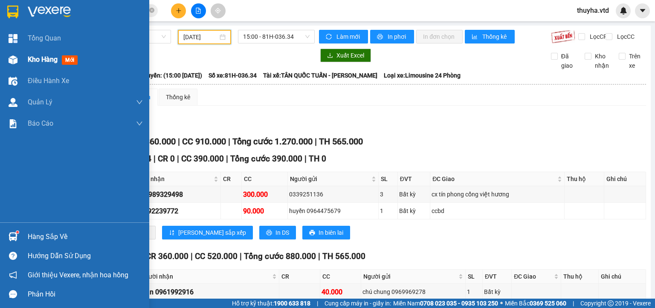
click at [24, 59] on div "Kho hàng mới" at bounding box center [74, 59] width 149 height 21
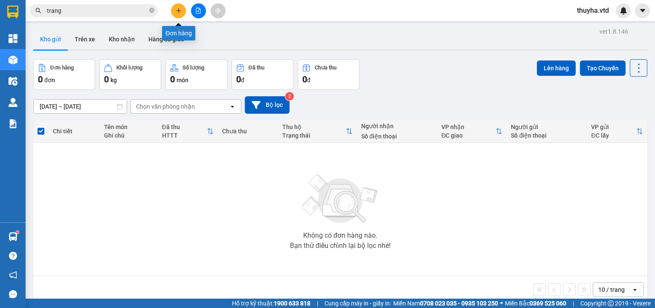
click at [200, 7] on button at bounding box center [198, 10] width 15 height 15
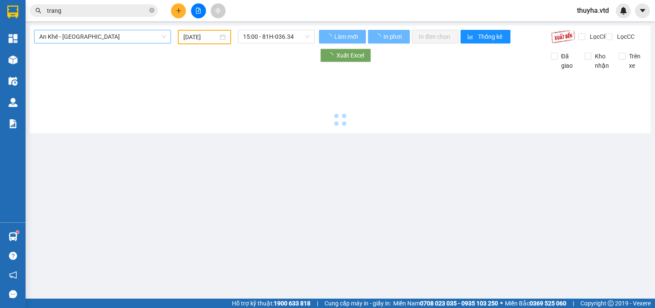
click at [73, 34] on span "An Khê - [GEOGRAPHIC_DATA]" at bounding box center [102, 36] width 127 height 13
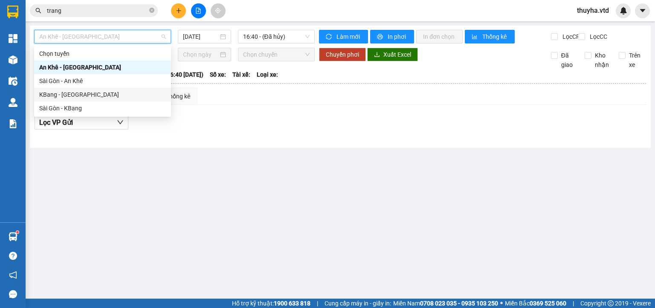
click at [55, 100] on div "KBang - [GEOGRAPHIC_DATA]" at bounding box center [102, 95] width 137 height 14
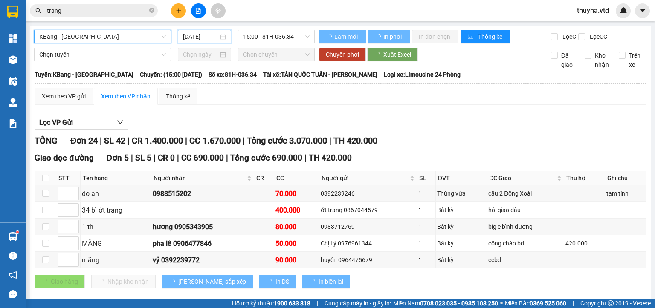
click at [205, 32] on input "[DATE]" at bounding box center [200, 36] width 35 height 9
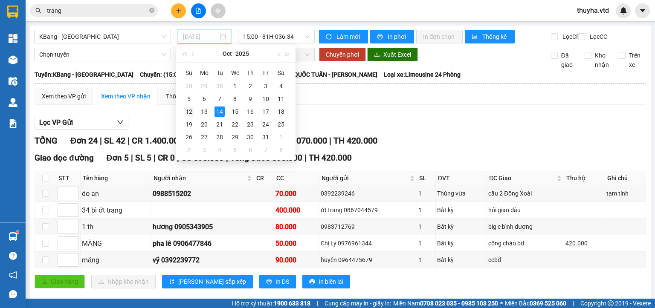
click at [189, 108] on div "12" at bounding box center [189, 112] width 10 height 10
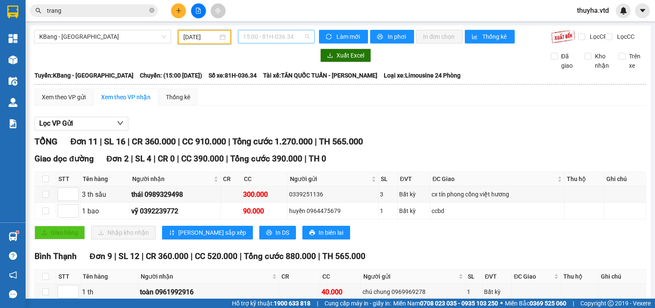
click at [265, 38] on span "15:00 - 81H-036.34" at bounding box center [276, 36] width 67 height 13
click at [266, 78] on div "15:30 - 81H-036.82" at bounding box center [274, 80] width 67 height 9
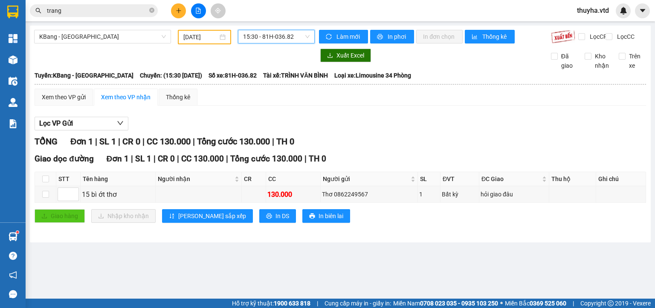
drag, startPoint x: 76, startPoint y: 35, endPoint x: 72, endPoint y: 49, distance: 14.3
click at [76, 36] on span "KBang - [GEOGRAPHIC_DATA]" at bounding box center [102, 36] width 127 height 13
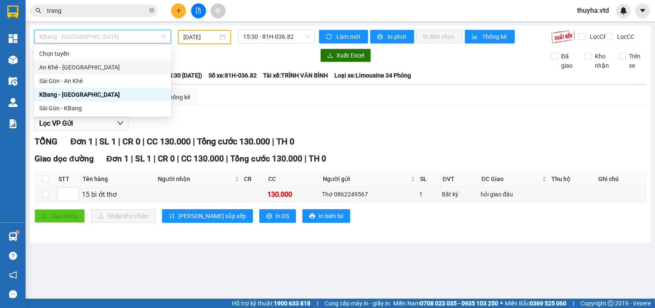
drag, startPoint x: 51, startPoint y: 66, endPoint x: 153, endPoint y: 58, distance: 102.2
click at [53, 66] on div "An Khê - [GEOGRAPHIC_DATA]" at bounding box center [102, 67] width 127 height 9
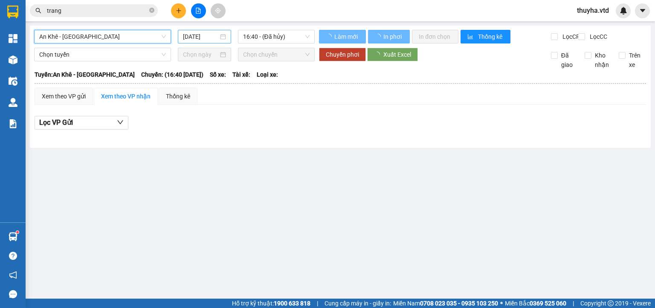
click at [198, 35] on input "[DATE]" at bounding box center [200, 36] width 35 height 9
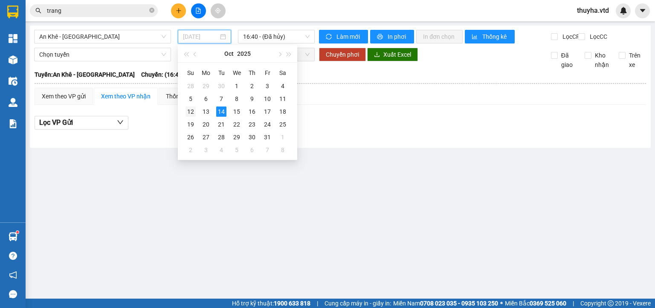
click at [188, 113] on div "12" at bounding box center [191, 112] width 10 height 10
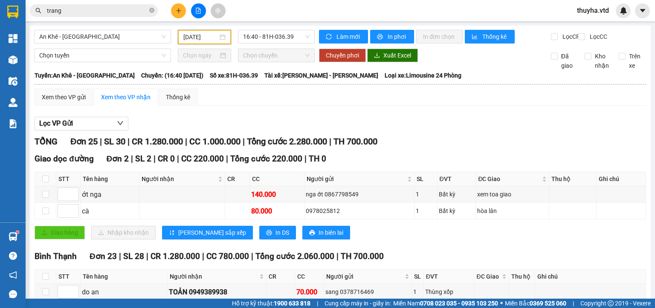
click at [126, 102] on div "Xem theo VP nhận" at bounding box center [125, 97] width 49 height 9
click at [339, 35] on span "Làm mới" at bounding box center [349, 36] width 25 height 9
click at [196, 33] on input "12/10/2025" at bounding box center [200, 36] width 34 height 9
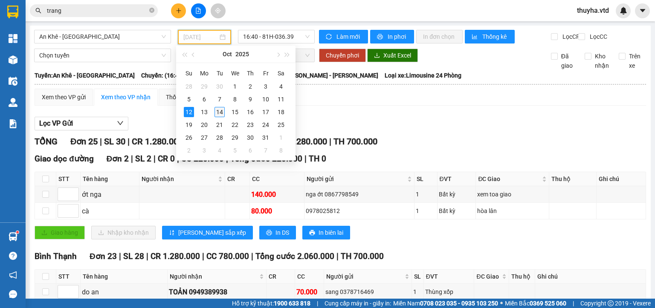
click at [220, 113] on div "14" at bounding box center [220, 112] width 10 height 10
